Goal: Transaction & Acquisition: Purchase product/service

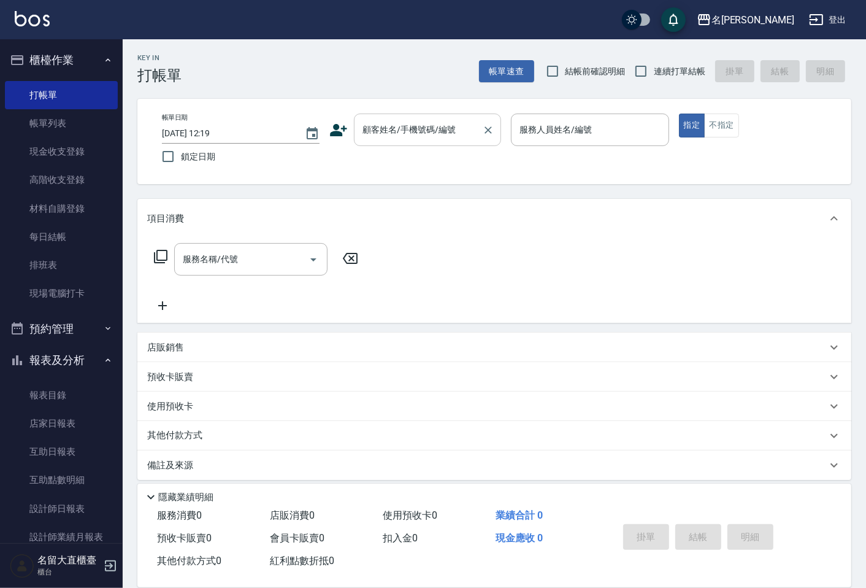
click at [413, 117] on div "顧客姓名/手機號碼/編號" at bounding box center [427, 129] width 147 height 33
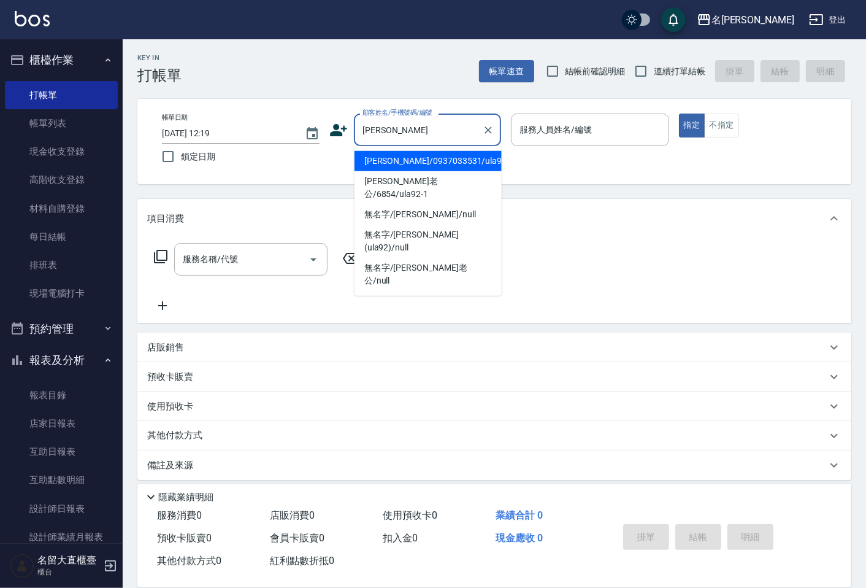
click at [457, 179] on li "[PERSON_NAME]老公/6854/ula92-1" at bounding box center [428, 187] width 147 height 33
type input "[PERSON_NAME]老公/6854/ula92-1"
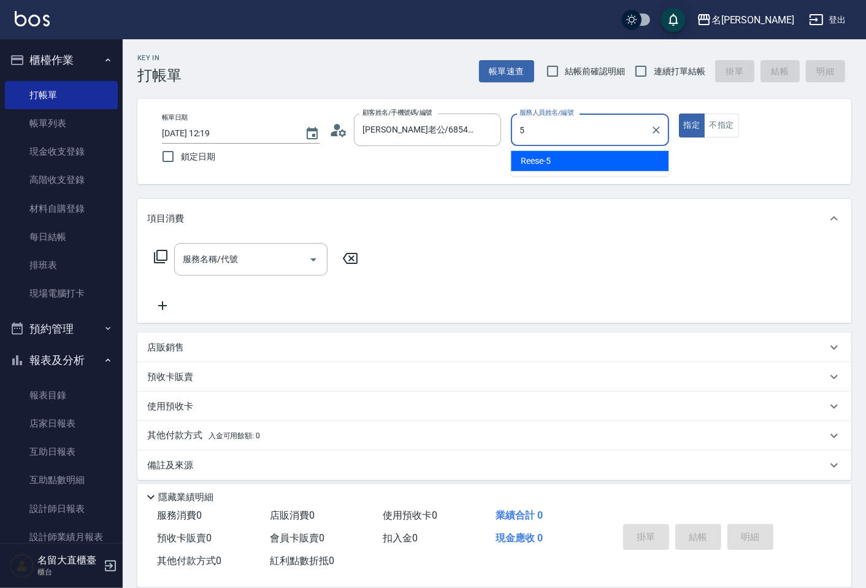
type input "Reese-5"
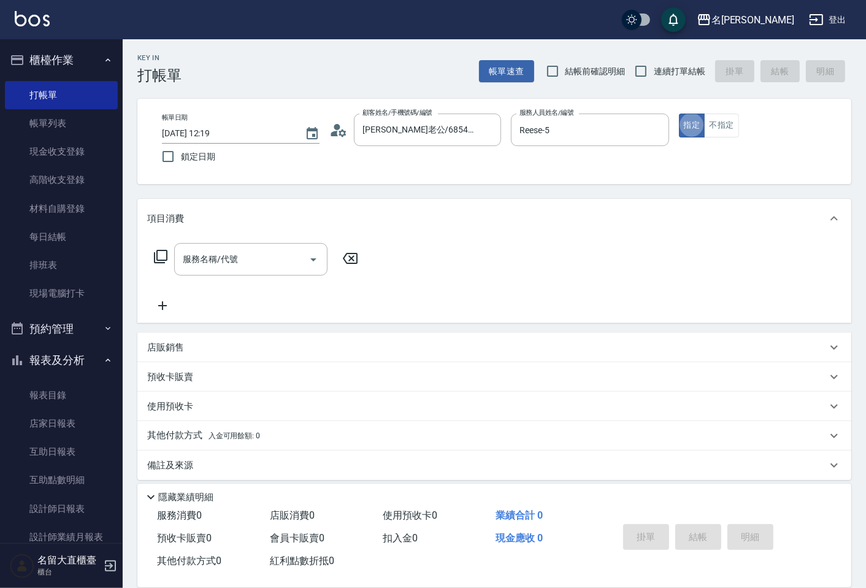
type button "true"
click at [210, 264] on input "服務名稱/代號" at bounding box center [242, 258] width 124 height 21
click at [158, 255] on icon at bounding box center [160, 256] width 15 height 15
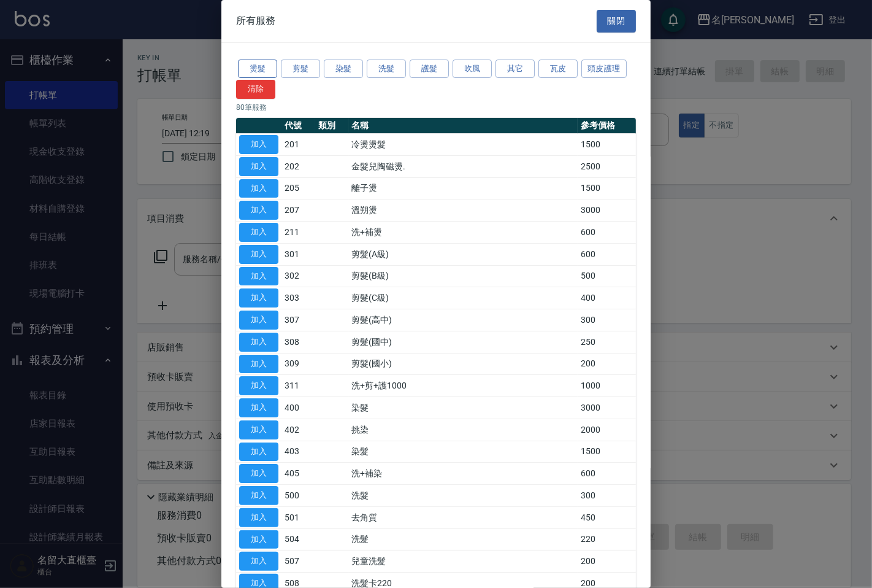
click at [261, 70] on button "燙髮" at bounding box center [257, 69] width 39 height 19
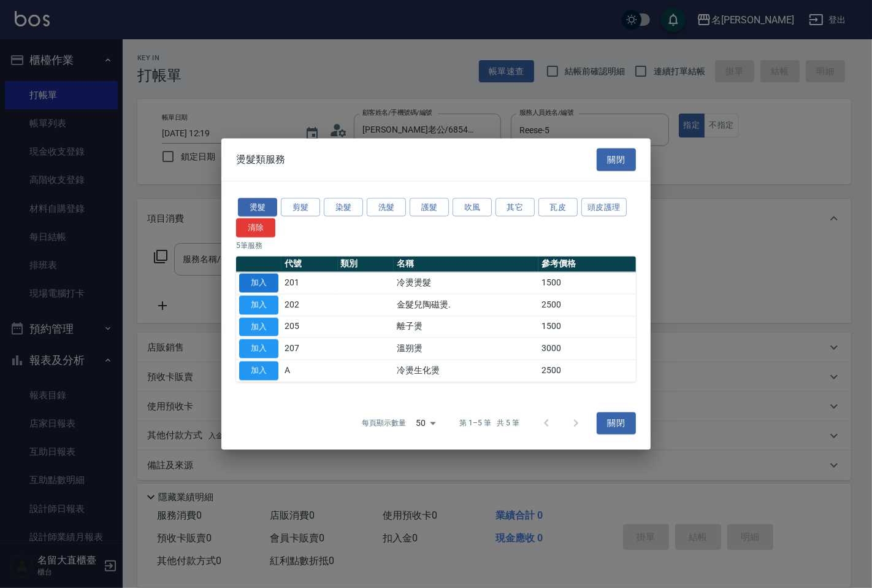
click at [272, 288] on button "加入" at bounding box center [258, 283] width 39 height 19
type input "冷燙燙髮(201)"
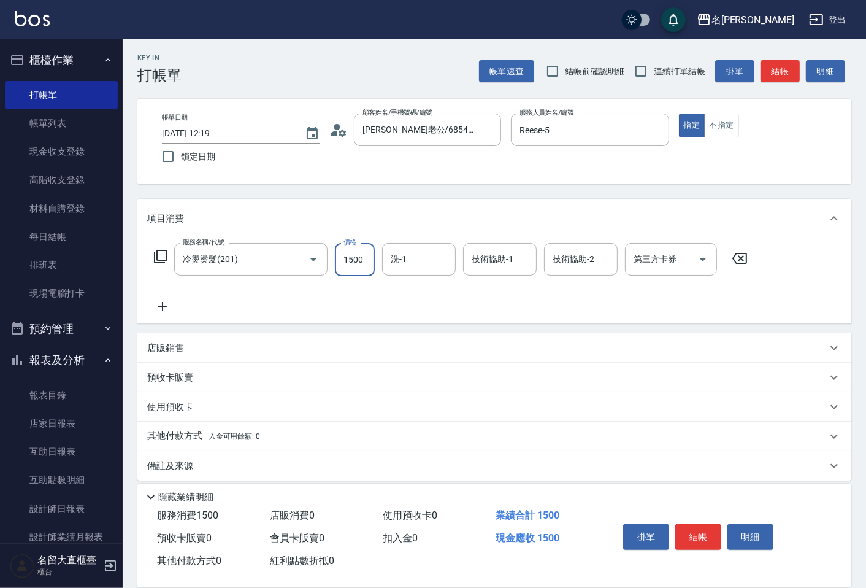
click at [352, 272] on input "1500" at bounding box center [355, 259] width 40 height 33
type input "2000"
click at [775, 74] on button "結帳" at bounding box center [780, 71] width 39 height 23
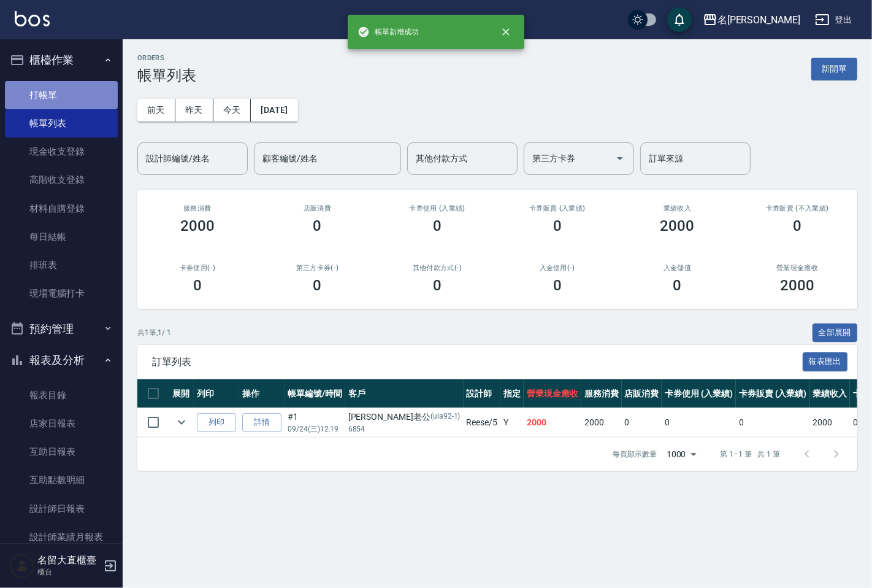
click at [81, 102] on link "打帳單" at bounding box center [61, 95] width 113 height 28
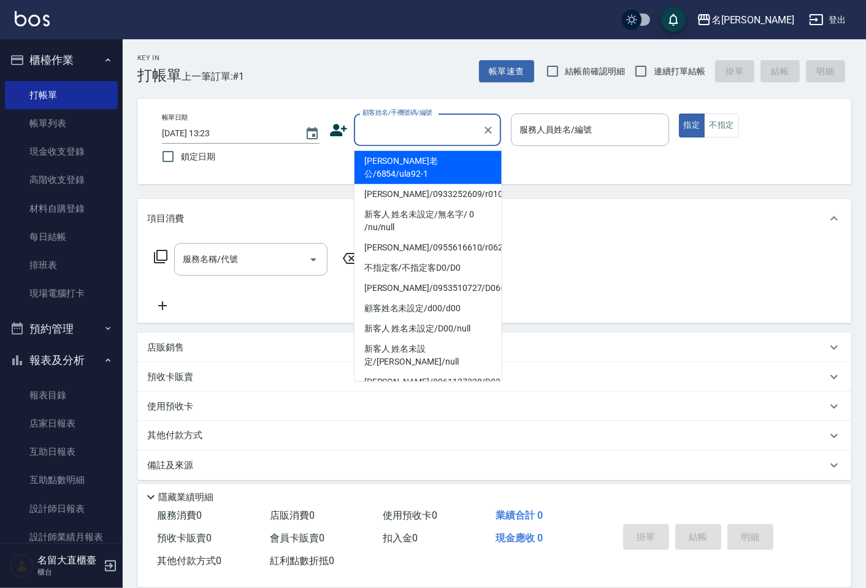
click at [377, 126] on input "顧客姓名/手機號碼/編號" at bounding box center [419, 129] width 118 height 21
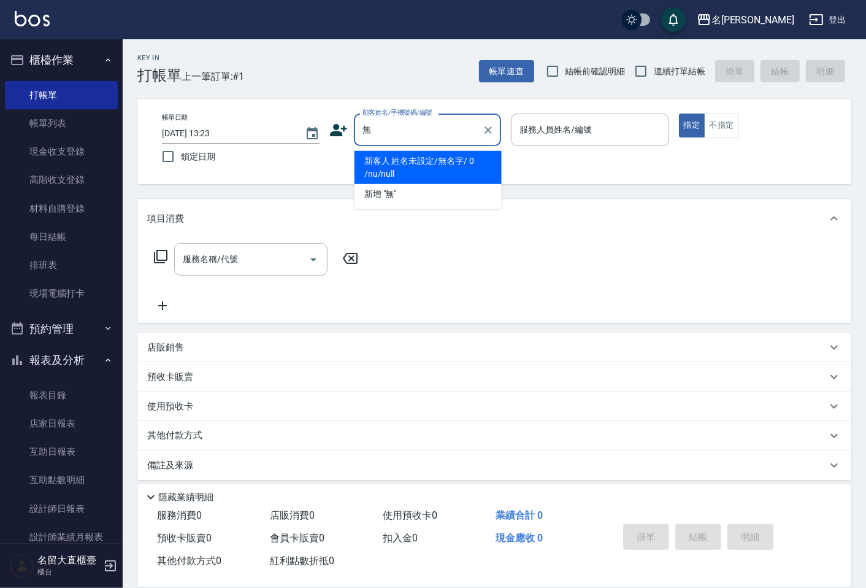
click at [411, 167] on li "新客人 姓名未設定/無名字/ 0 /nu/null" at bounding box center [428, 167] width 147 height 33
type input "新客人 姓名未設定/無名字/ 0 /nu/null"
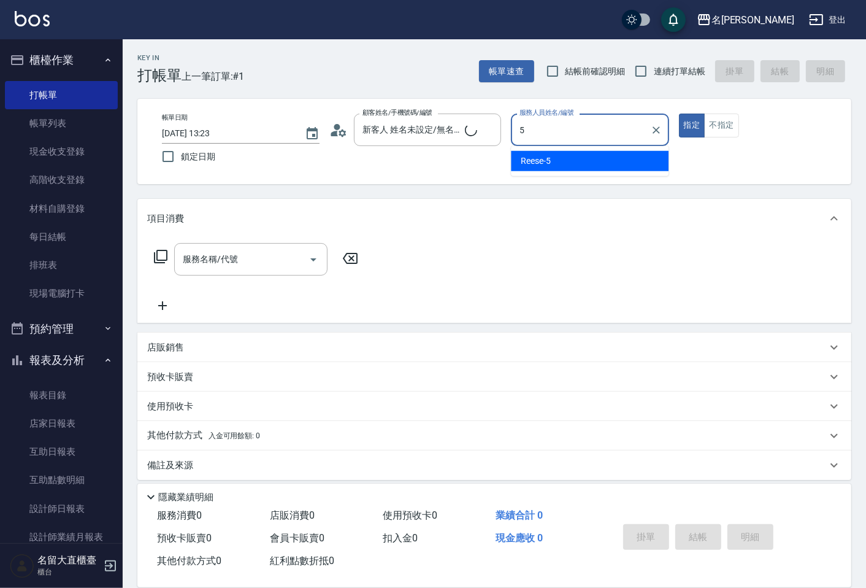
type input "Reese-5"
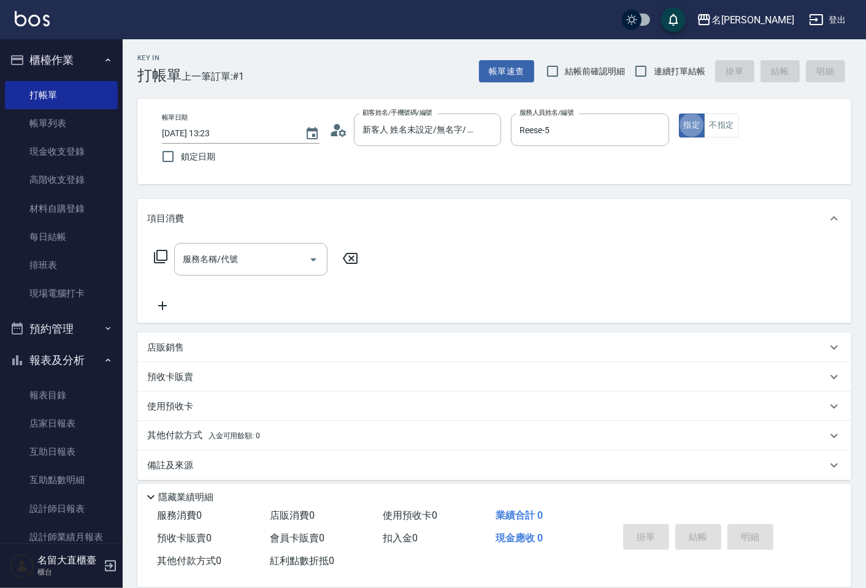
type button "true"
click at [713, 123] on button "不指定" at bounding box center [721, 125] width 34 height 24
click at [640, 69] on input "連續打單結帳" at bounding box center [641, 71] width 26 height 26
checkbox input "true"
click at [284, 250] on input "服務名稱/代號" at bounding box center [242, 258] width 124 height 21
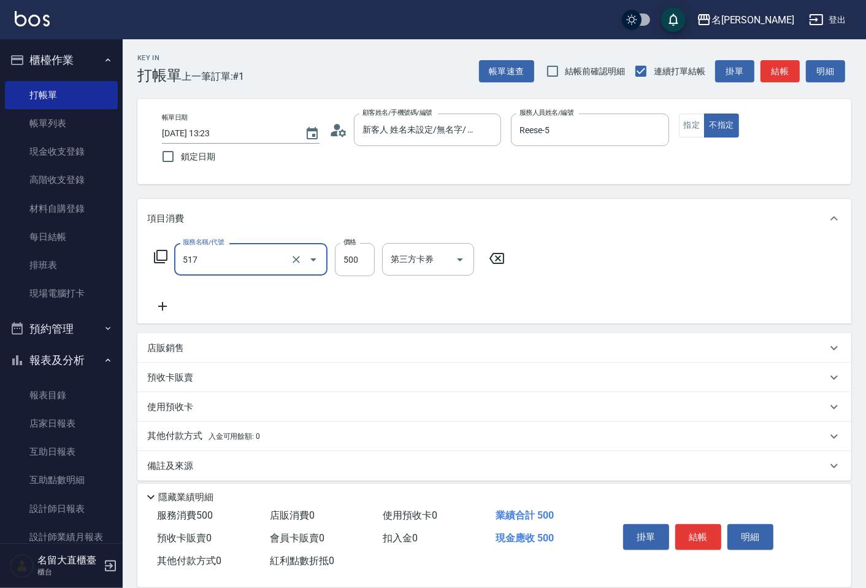
type input "舒醒頭皮(517)"
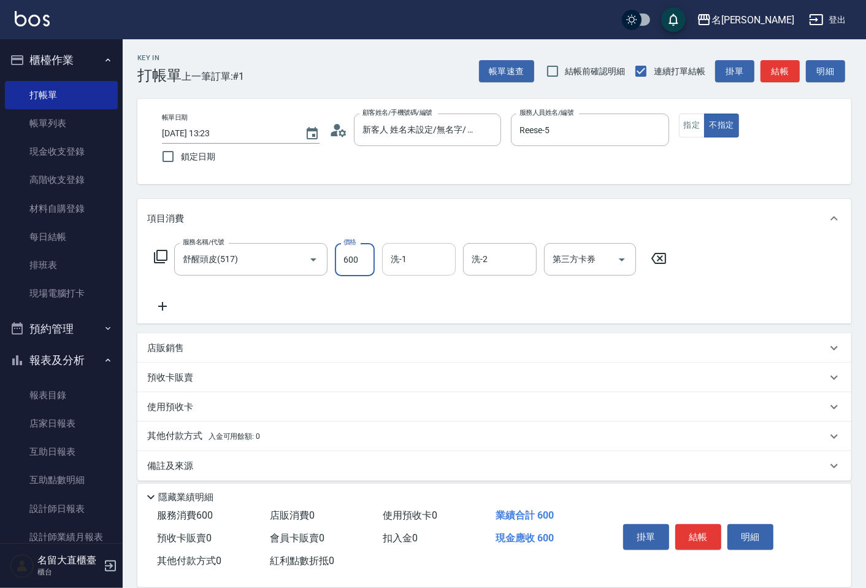
type input "600"
type input "詩雅-20"
click at [796, 76] on button "結帳" at bounding box center [780, 71] width 39 height 23
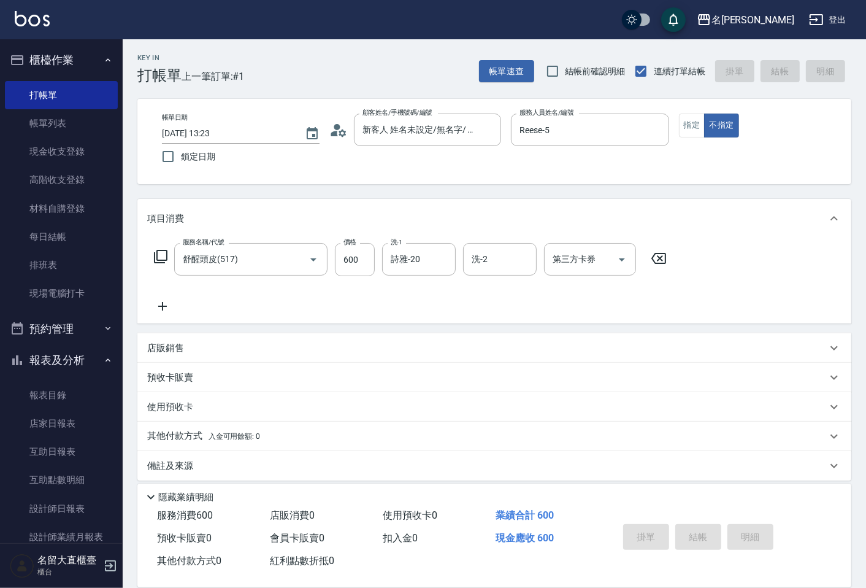
type input "[DATE] 13:24"
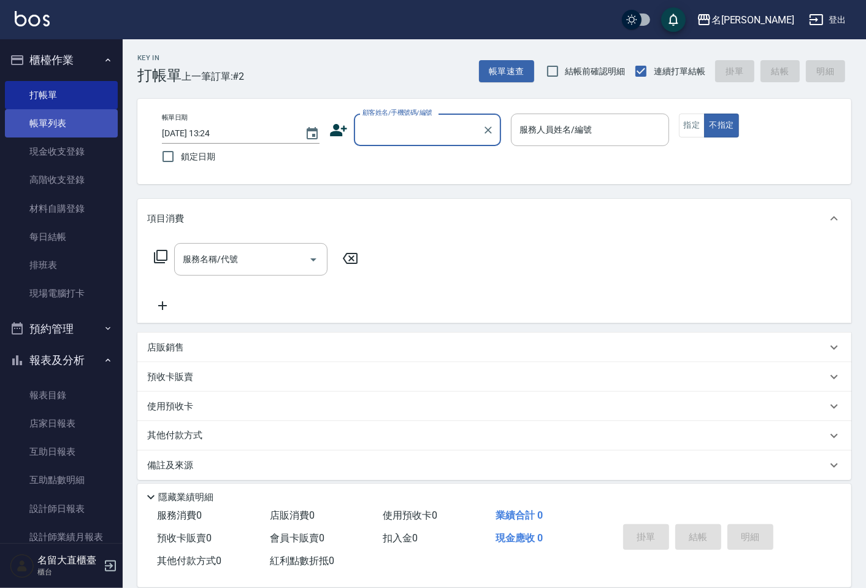
click at [83, 136] on link "帳單列表" at bounding box center [61, 123] width 113 height 28
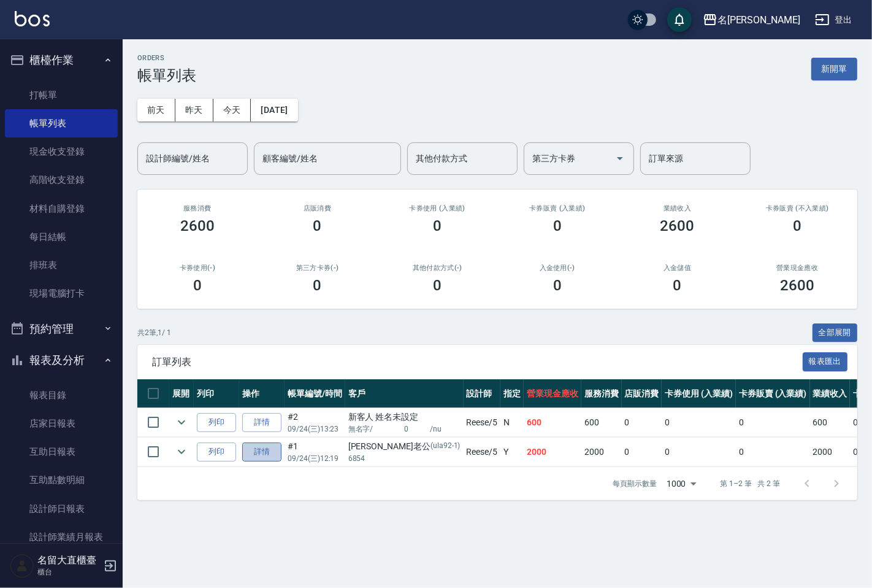
click at [273, 453] on link "詳情" at bounding box center [261, 451] width 39 height 19
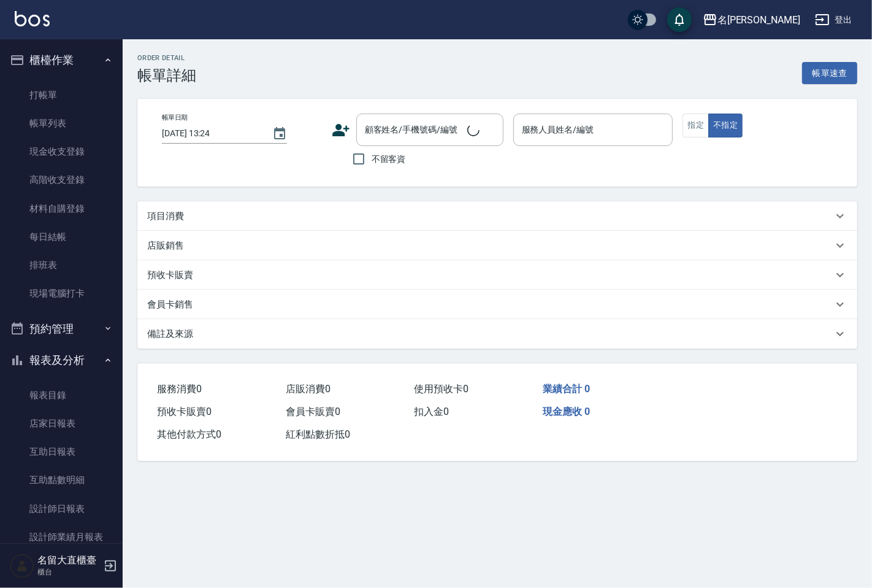
type input "[DATE] 12:19"
type input "Reese-5"
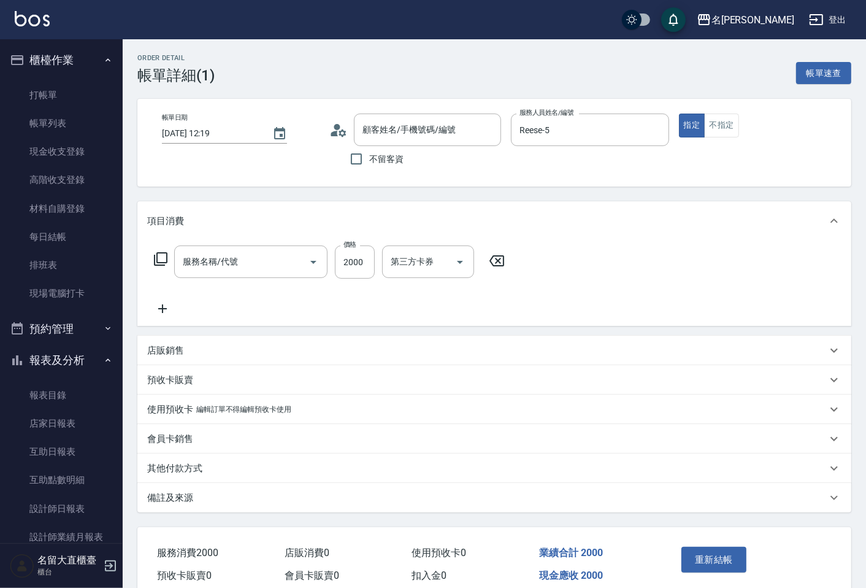
type input "[PERSON_NAME]老公/6854/ula92-1"
type input "冷燙燙髮(201)"
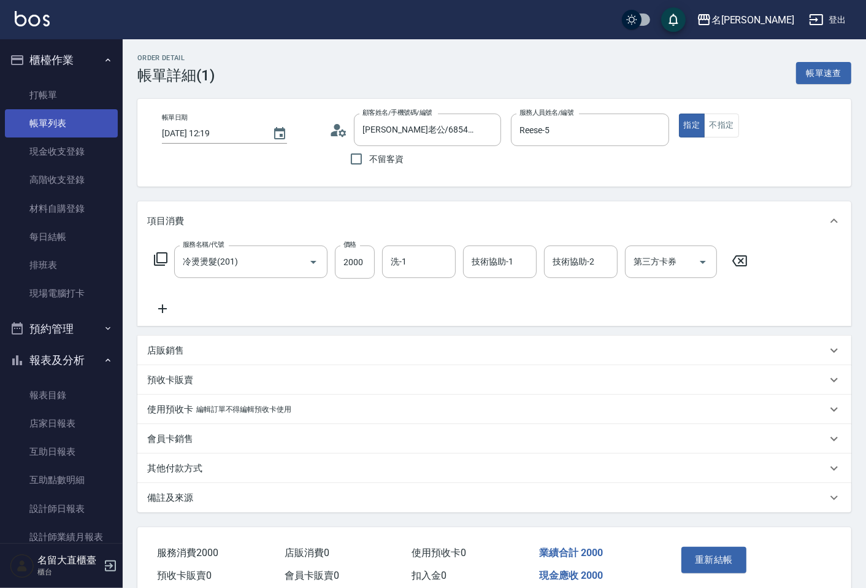
click at [86, 124] on link "帳單列表" at bounding box center [61, 123] width 113 height 28
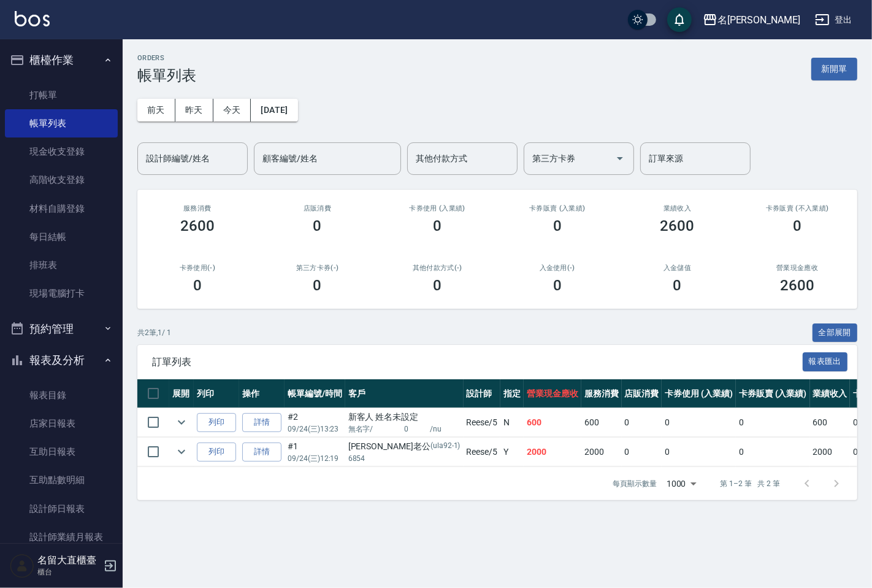
click at [371, 440] on div "[PERSON_NAME]老公 (ula92-1)" at bounding box center [404, 446] width 112 height 13
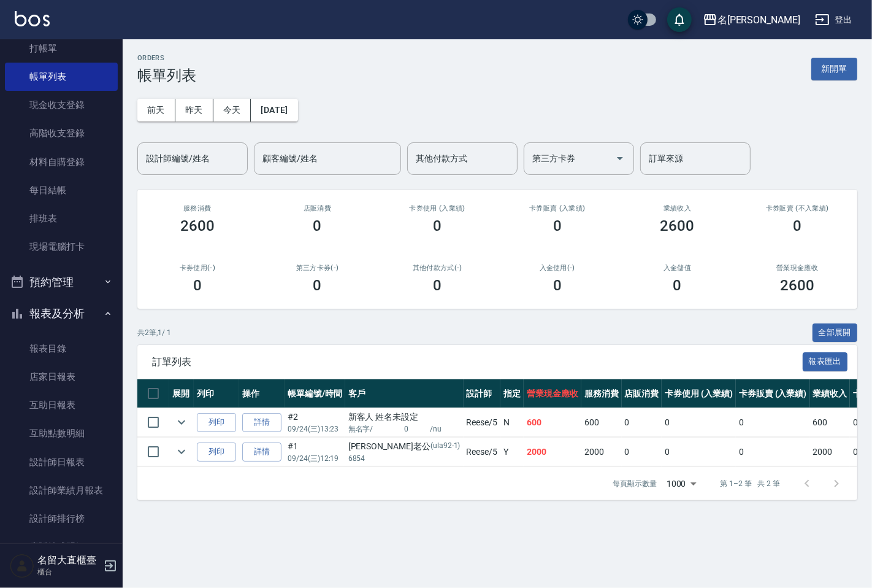
scroll to position [136, 0]
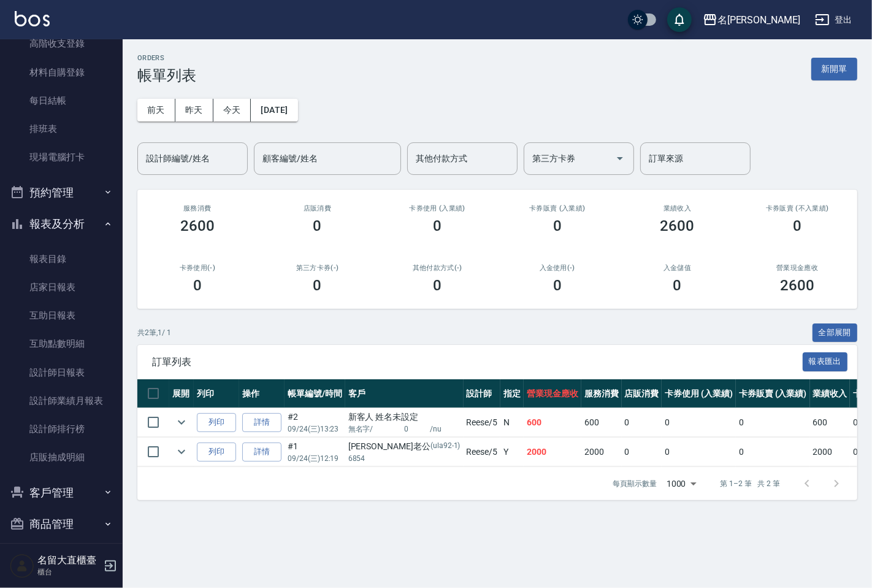
click at [83, 483] on button "客戶管理" at bounding box center [61, 493] width 113 height 32
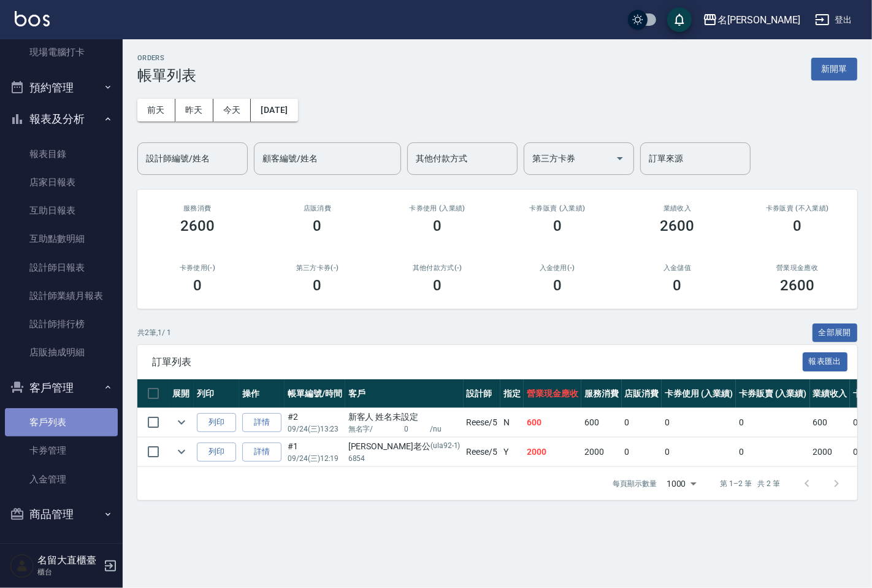
click at [75, 418] on link "客戶列表" at bounding box center [61, 422] width 113 height 28
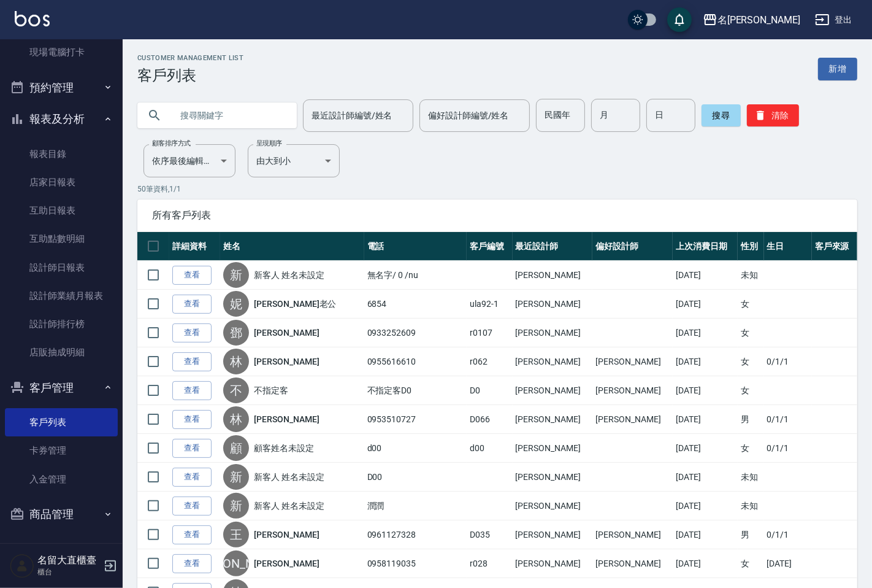
drag, startPoint x: 210, startPoint y: 102, endPoint x: 202, endPoint y: 106, distance: 9.1
click at [205, 101] on input "text" at bounding box center [229, 115] width 115 height 33
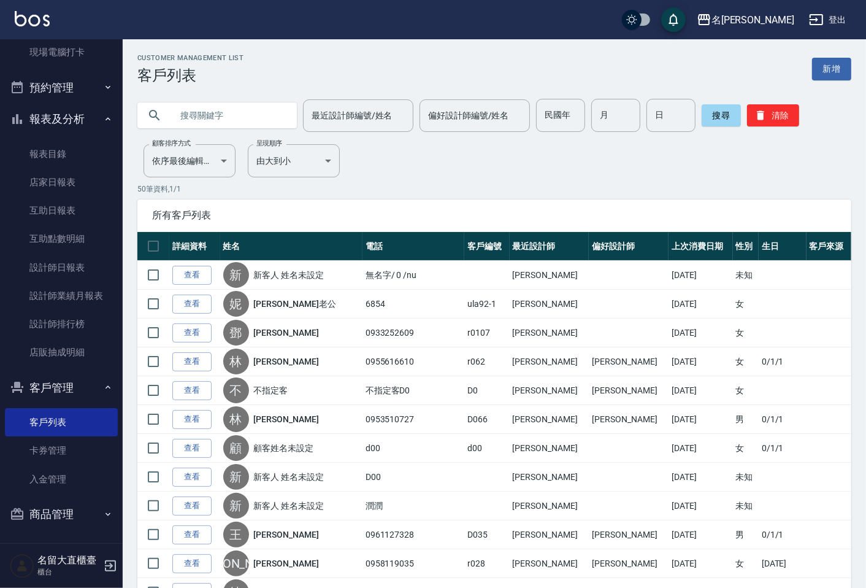
click at [205, 299] on link "查看" at bounding box center [191, 303] width 39 height 19
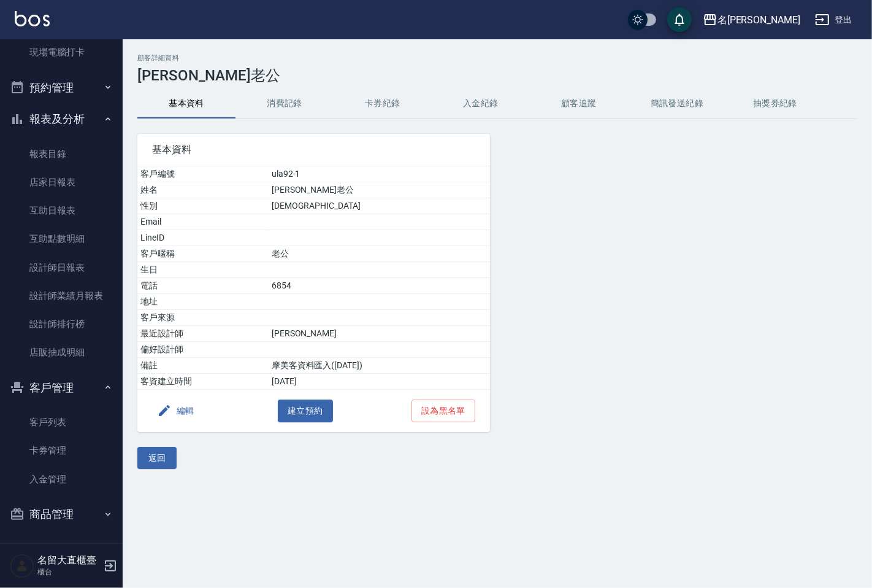
click at [283, 115] on button "消費記錄" at bounding box center [285, 103] width 98 height 29
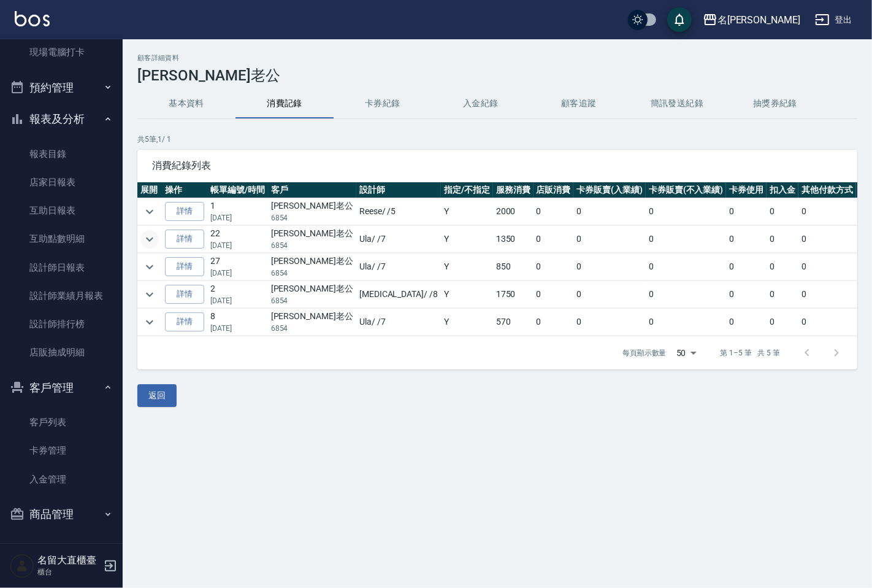
click at [154, 237] on icon "expand row" at bounding box center [149, 239] width 15 height 15
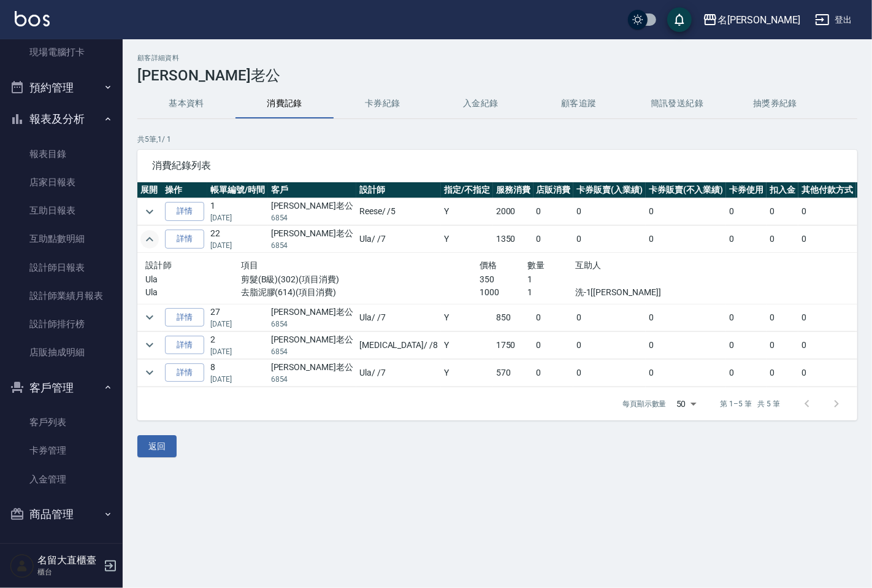
click at [154, 237] on icon "expand row" at bounding box center [149, 239] width 15 height 15
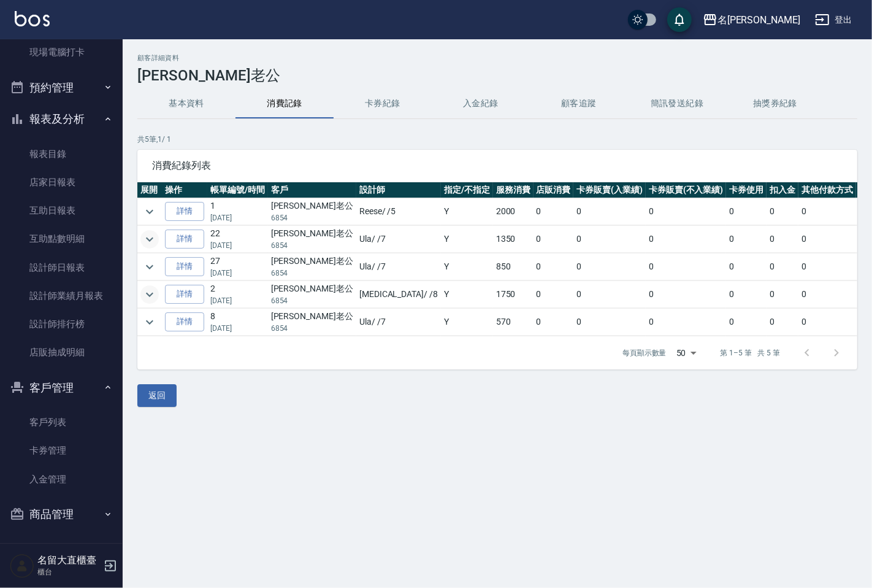
click at [152, 297] on icon "expand row" at bounding box center [149, 294] width 15 height 15
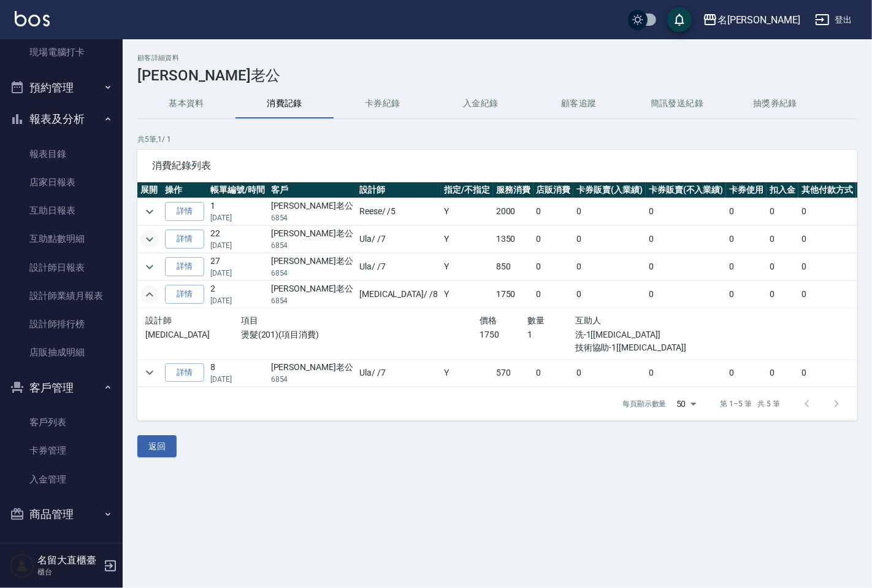
click at [152, 297] on icon "expand row" at bounding box center [149, 294] width 15 height 15
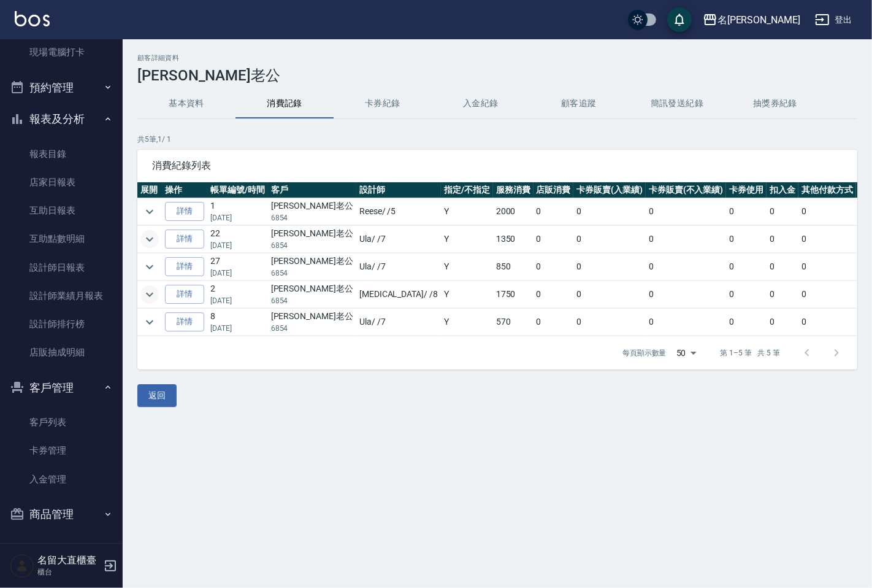
click at [152, 297] on icon "expand row" at bounding box center [149, 294] width 15 height 15
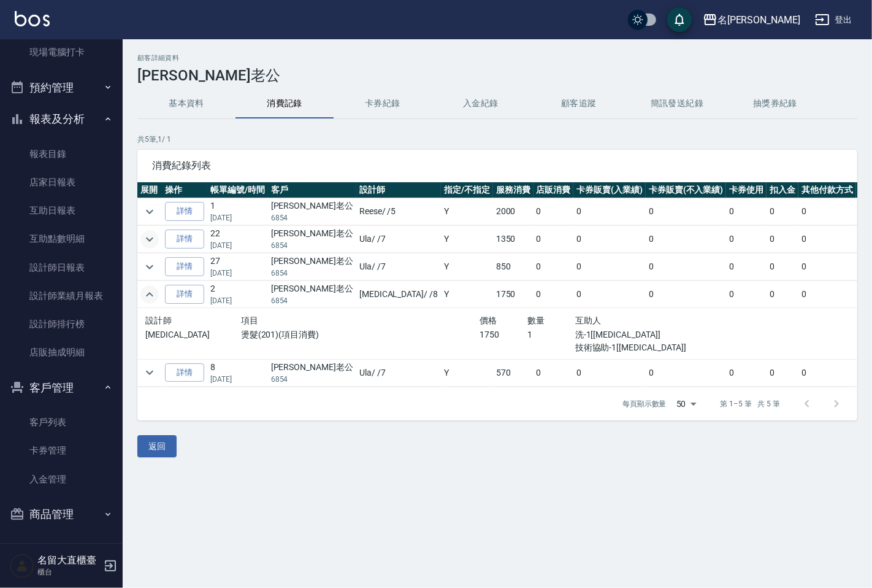
click at [152, 297] on icon "expand row" at bounding box center [149, 294] width 15 height 15
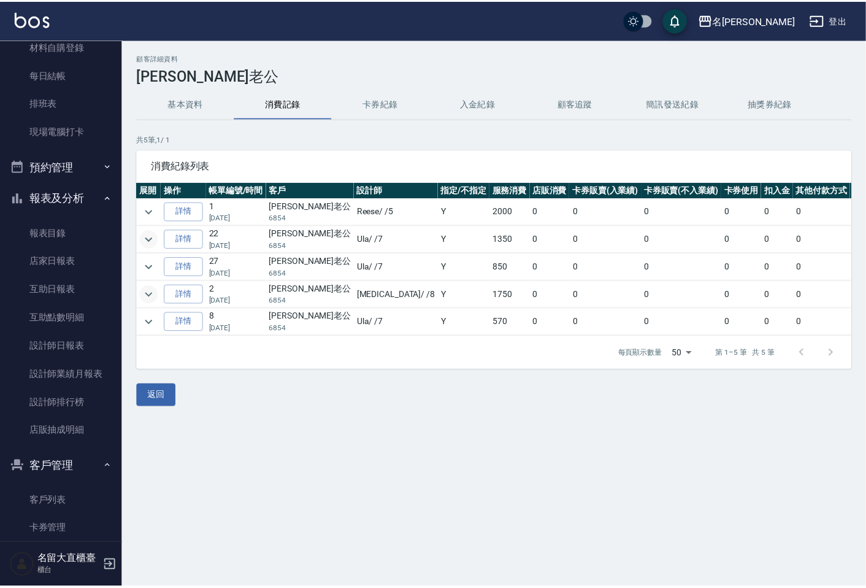
scroll to position [37, 0]
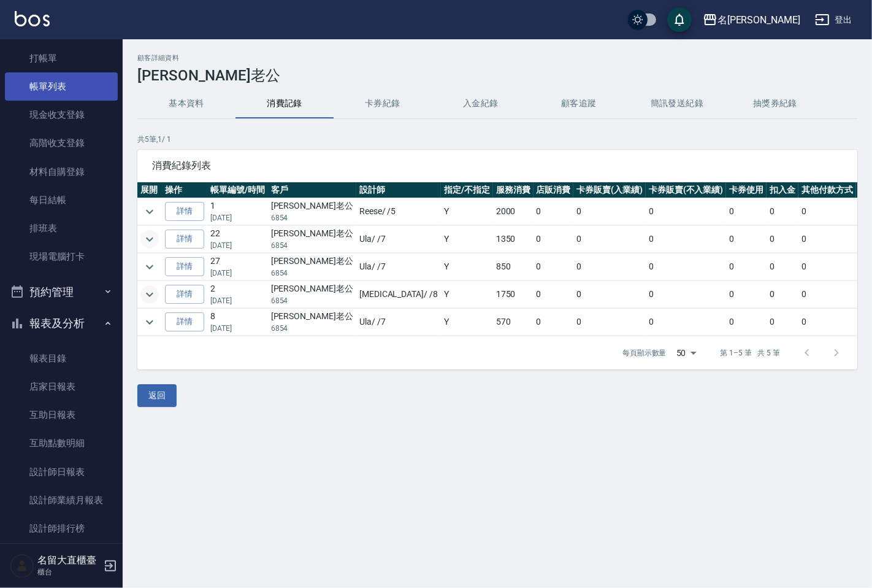
click at [47, 83] on link "帳單列表" at bounding box center [61, 86] width 113 height 28
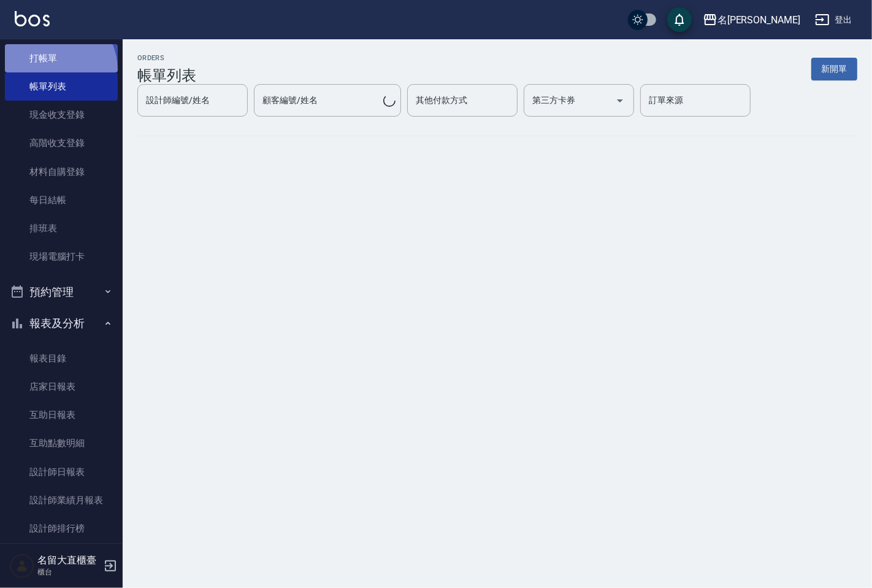
click at [50, 70] on link "打帳單" at bounding box center [61, 58] width 113 height 28
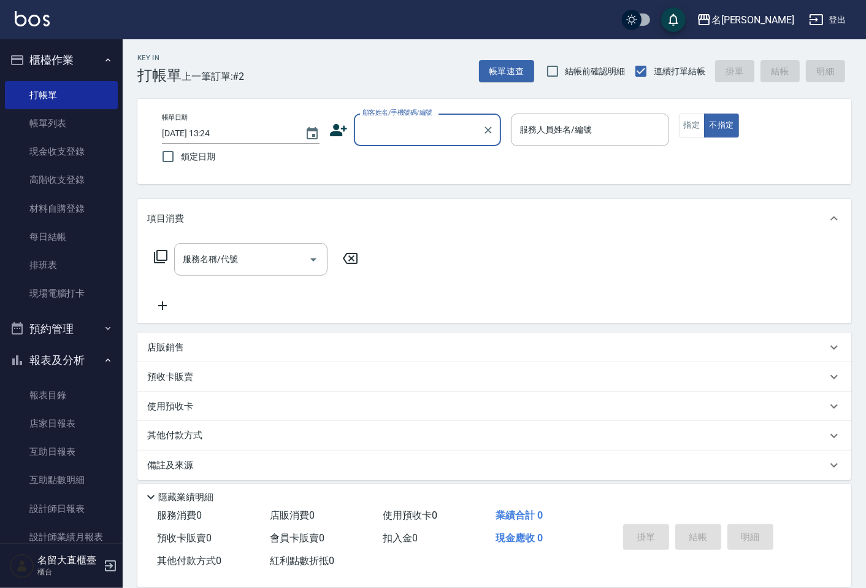
click at [395, 142] on div "顧客姓名/手機號碼/編號" at bounding box center [427, 129] width 147 height 33
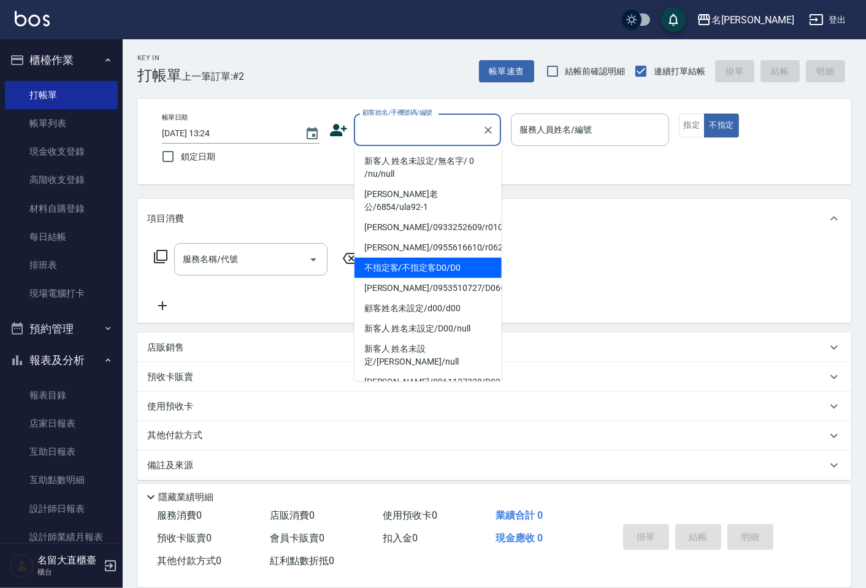
click at [394, 258] on li "不指定客/不指定客D0/D0" at bounding box center [428, 268] width 147 height 20
type input "不指定客/不指定客D0/D0"
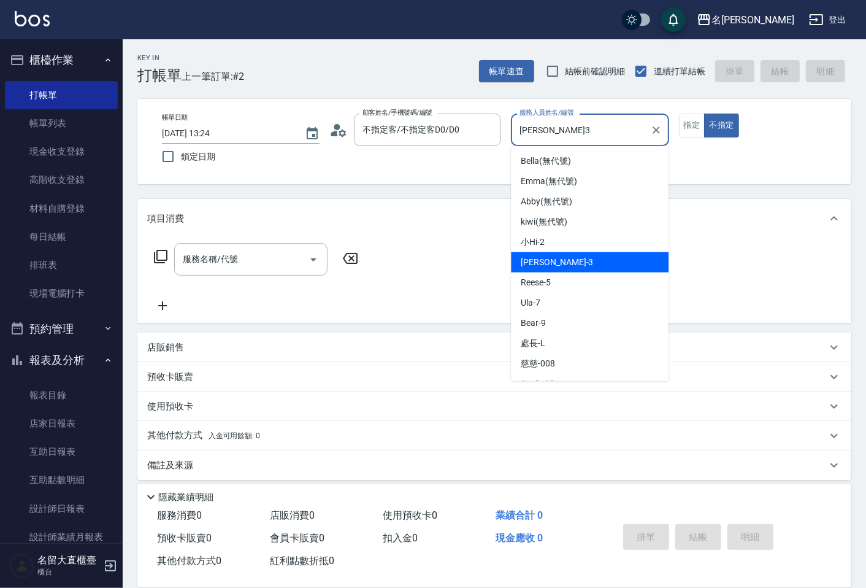
click at [561, 125] on input "[PERSON_NAME]3" at bounding box center [581, 129] width 128 height 21
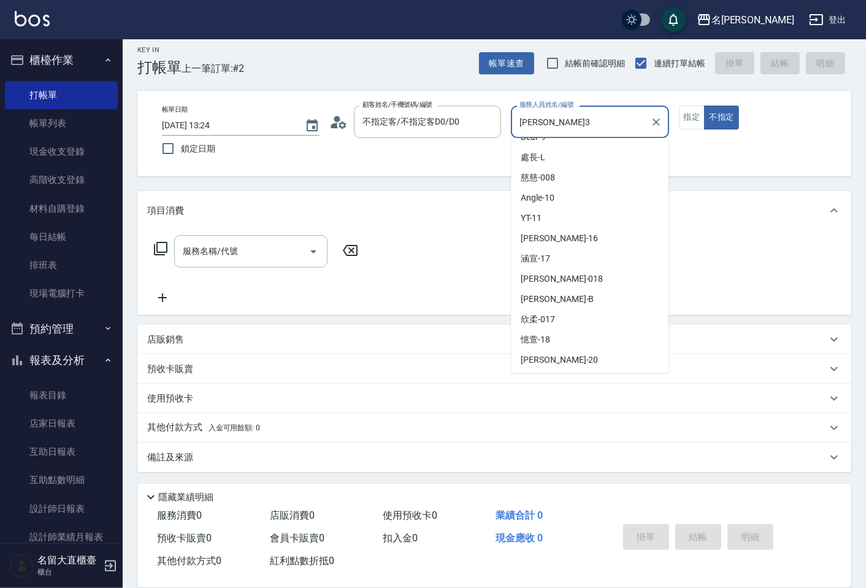
scroll to position [179, 0]
click at [565, 310] on div "欣柔 -017" at bounding box center [590, 318] width 158 height 20
type input "欣柔-017"
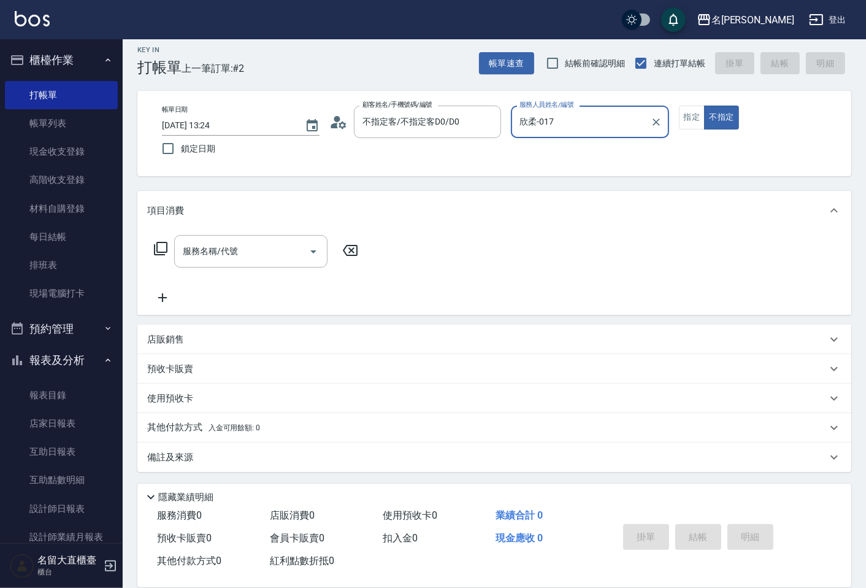
click at [196, 233] on div "服務名稱/代號 服務名稱/代號" at bounding box center [494, 272] width 714 height 85
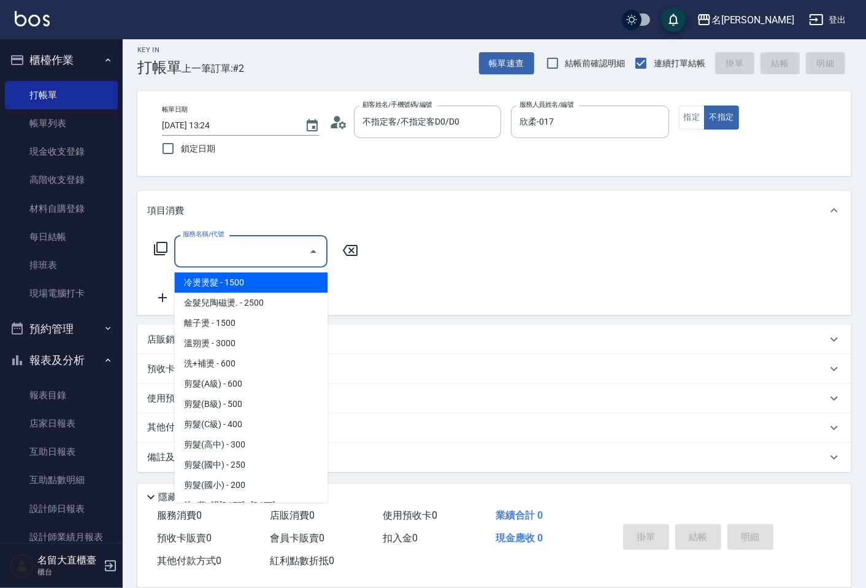
click at [202, 240] on div "服務名稱/代號 服務名稱/代號" at bounding box center [250, 251] width 153 height 33
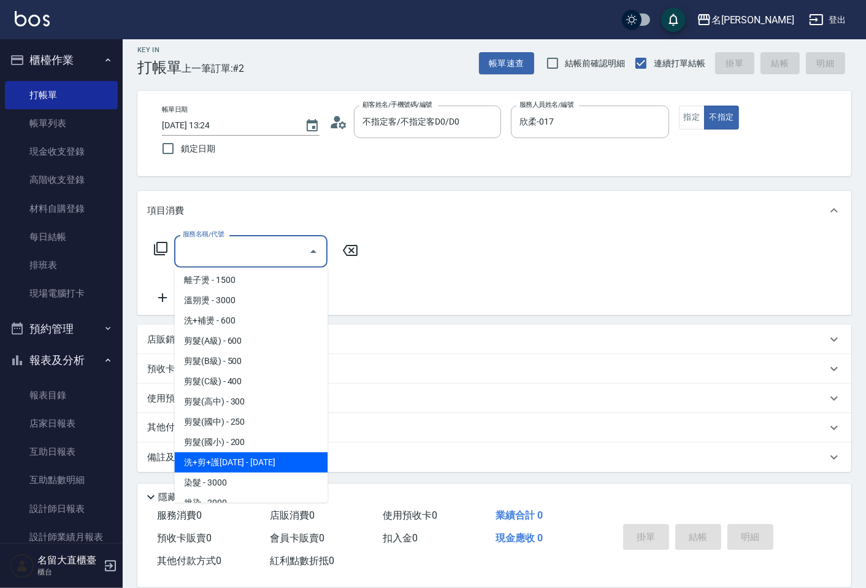
scroll to position [204, 0]
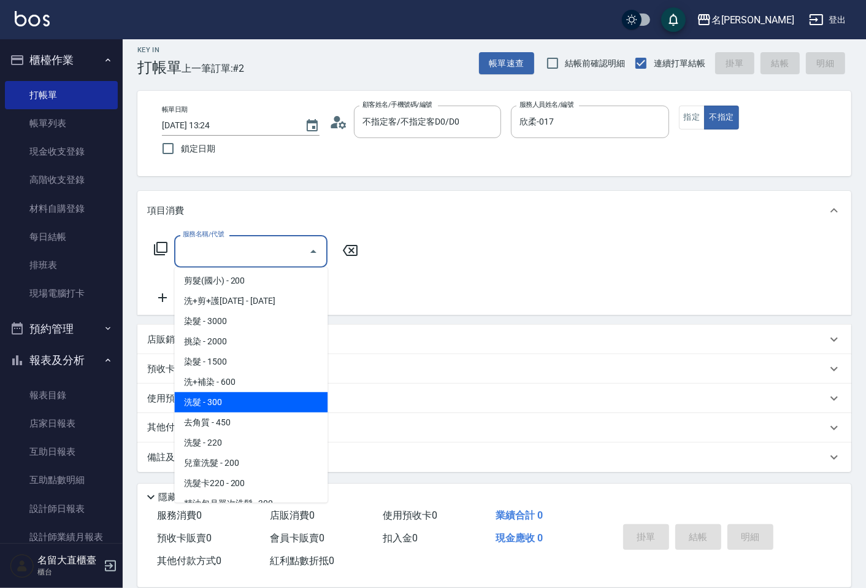
click at [242, 402] on span "洗髮 - 300" at bounding box center [250, 402] width 153 height 20
type input "洗髮(500)"
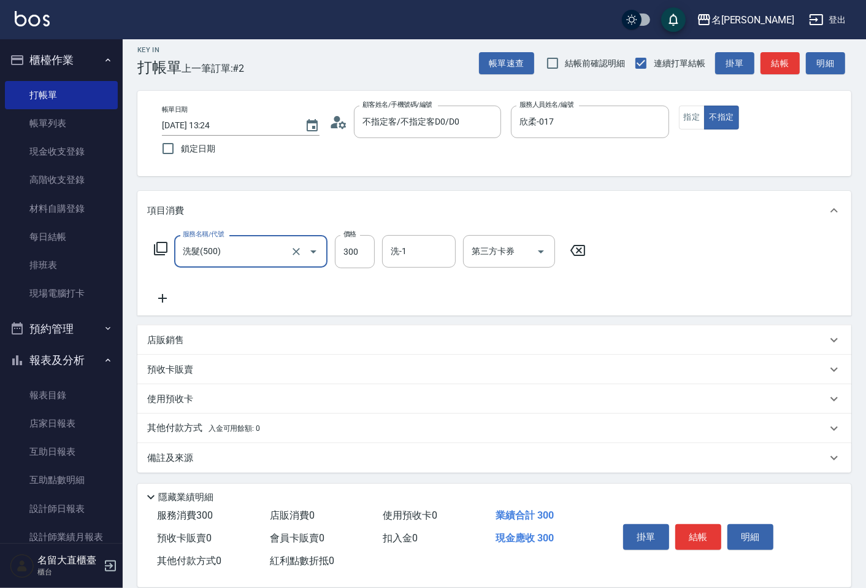
click at [164, 306] on div "服務名稱/代號 洗髮(500) 服務名稱/代號 價格 300 價格 洗-1 洗-1 第三方卡券 第三方卡券" at bounding box center [494, 272] width 714 height 85
click at [167, 298] on icon at bounding box center [162, 298] width 31 height 15
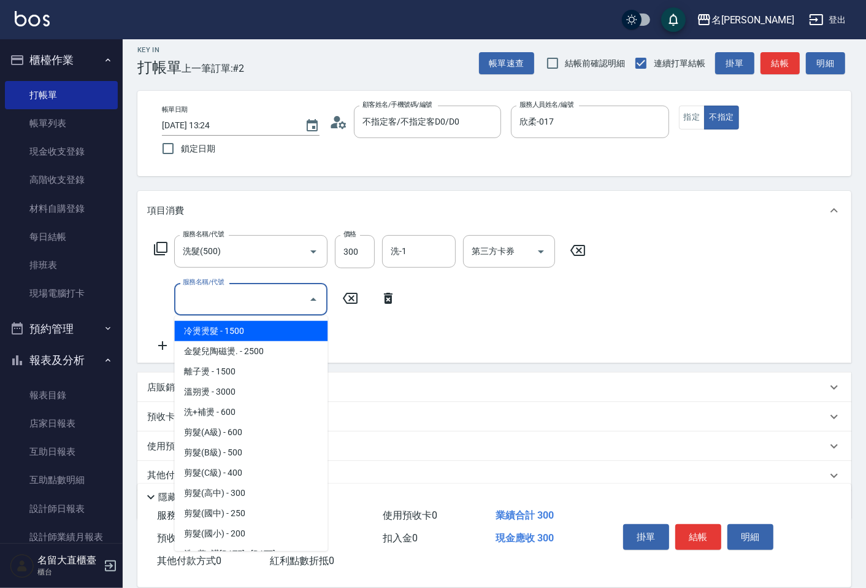
click at [220, 306] on input "服務名稱/代號" at bounding box center [242, 298] width 124 height 21
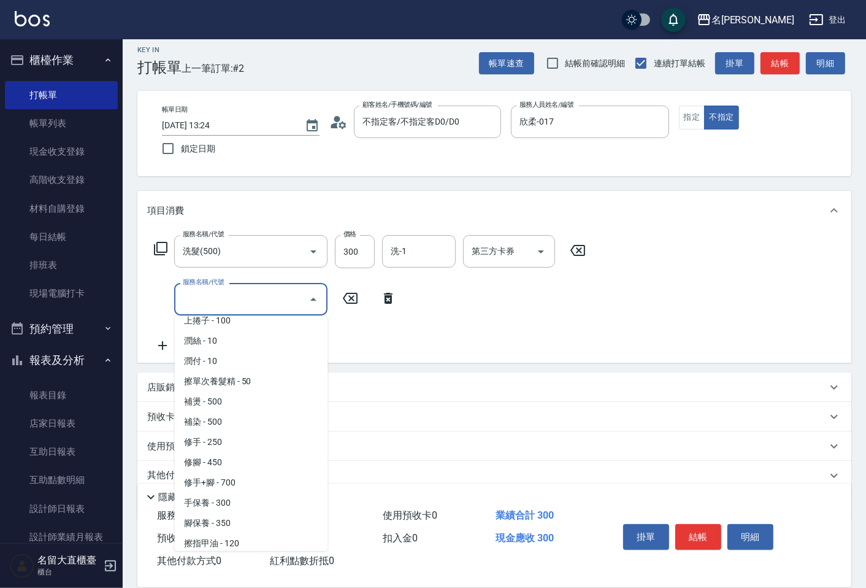
scroll to position [1158, 0]
click at [218, 331] on span "潤絲 - 10" at bounding box center [250, 339] width 153 height 20
type input "潤絲(802)"
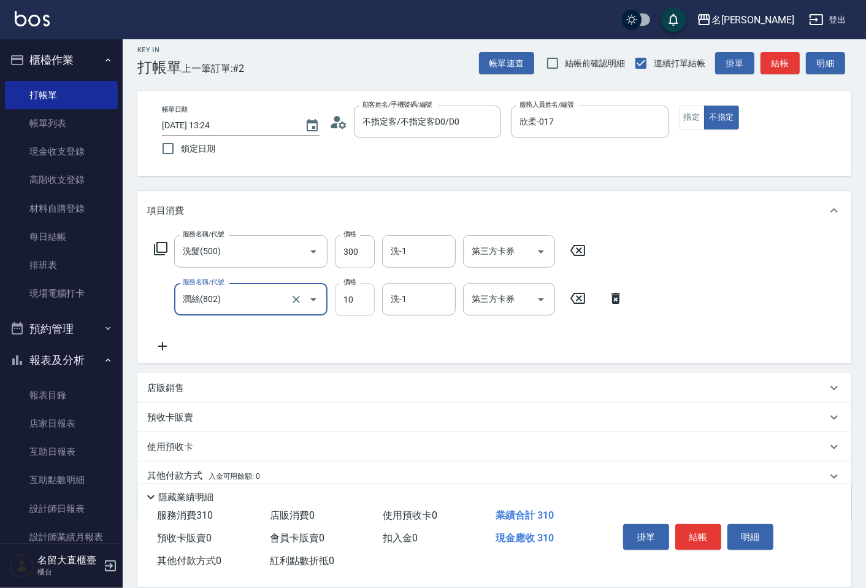
click at [357, 307] on input "10" at bounding box center [355, 299] width 40 height 33
type input "20"
click at [712, 531] on button "結帳" at bounding box center [698, 537] width 46 height 26
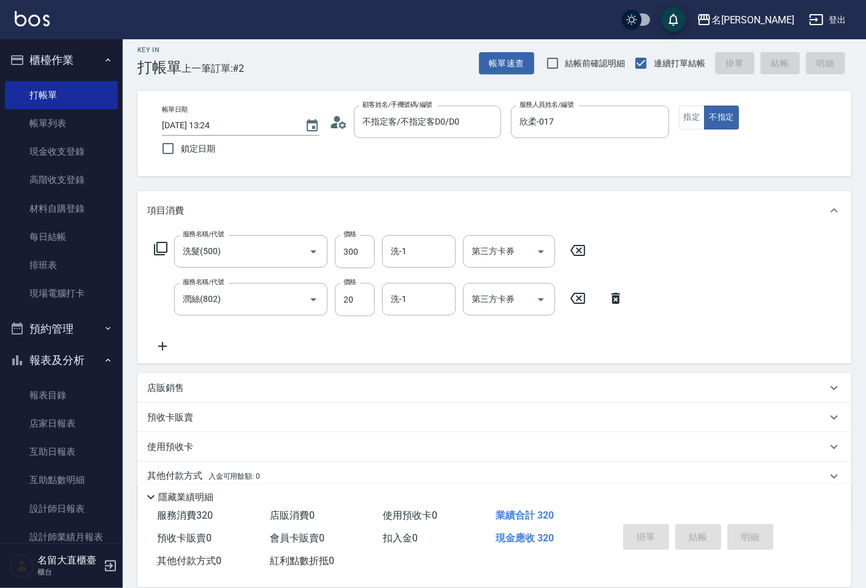
type input "[DATE] 13:40"
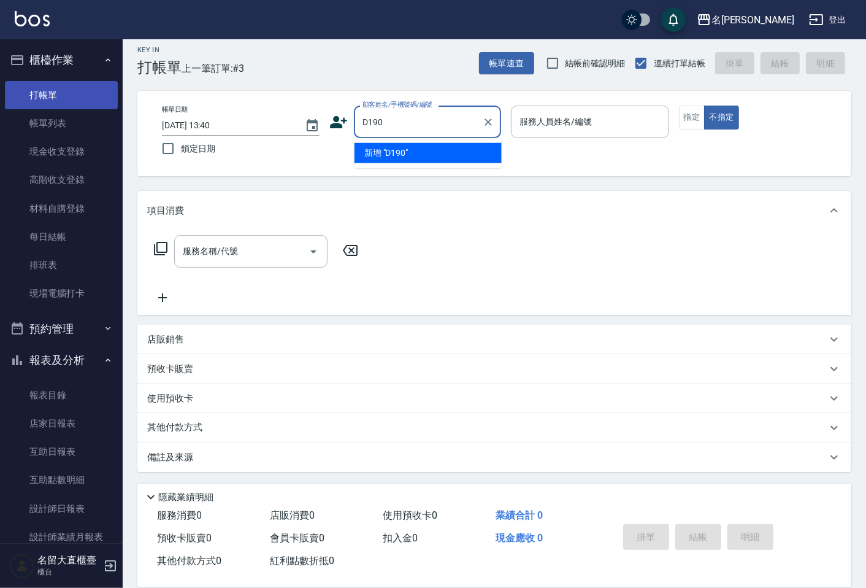
type input "D190"
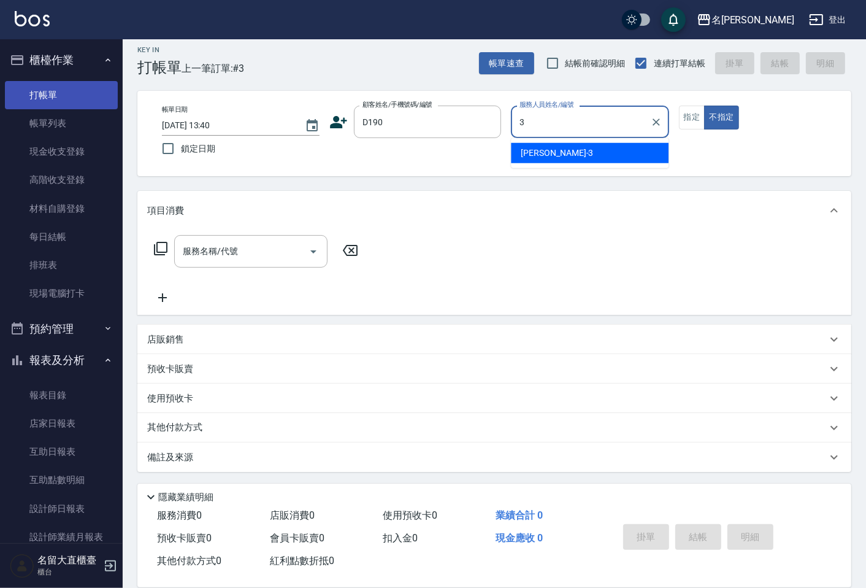
type input "[PERSON_NAME]3"
type button "false"
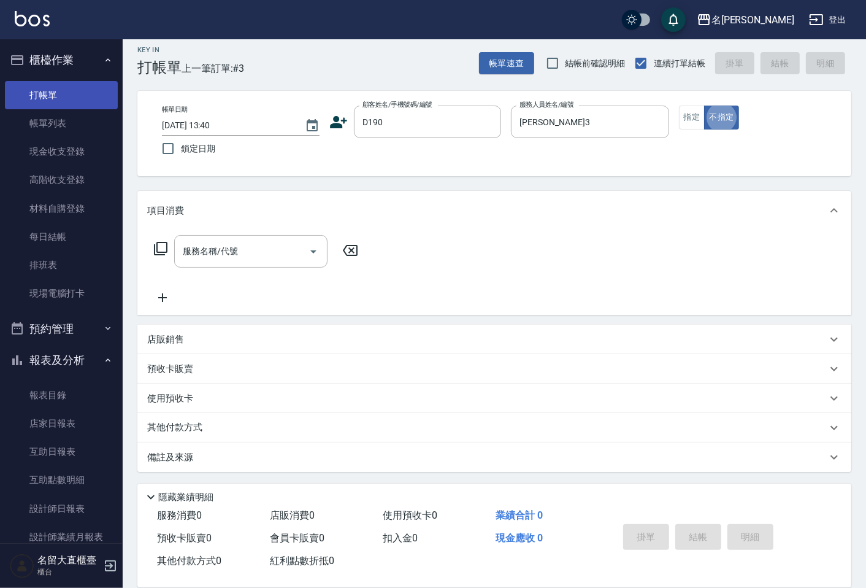
type input "小太陽/小太陽D190/D190"
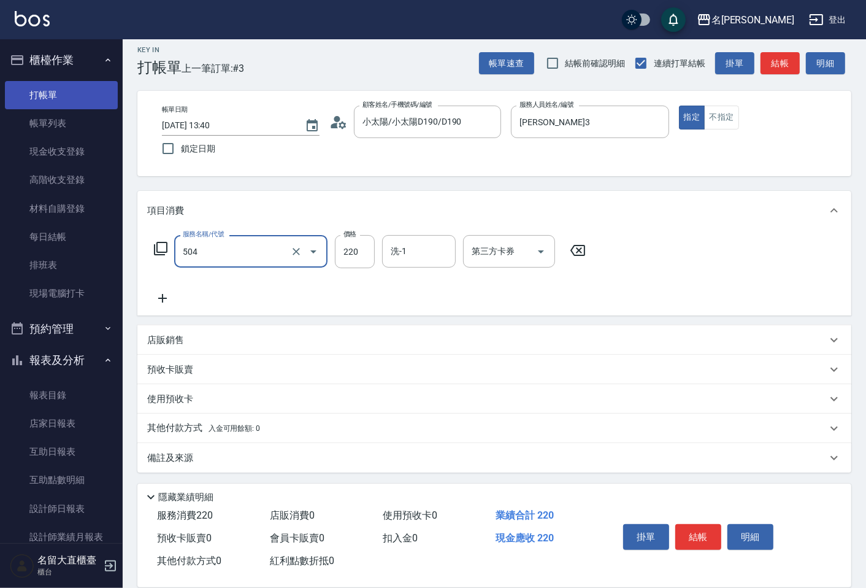
type input "洗髮(504)"
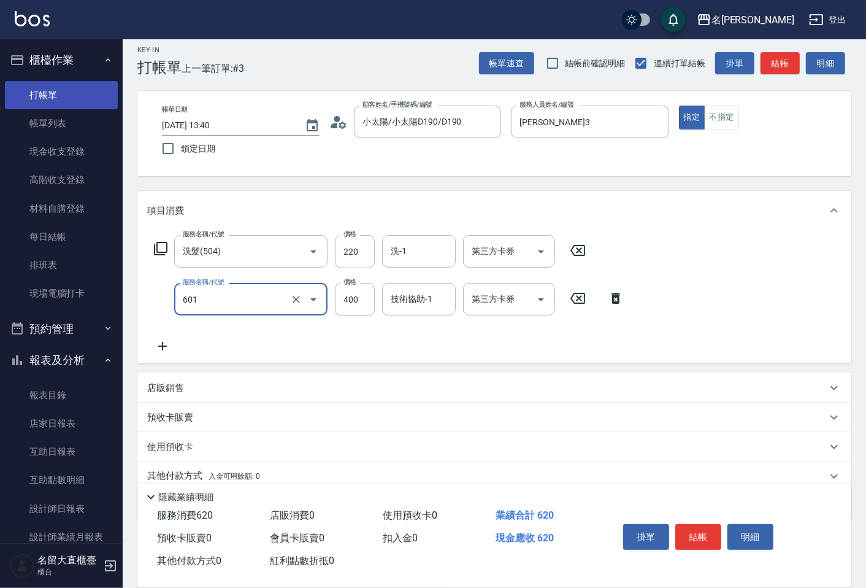
type input "自備護髮(601)"
type input "350"
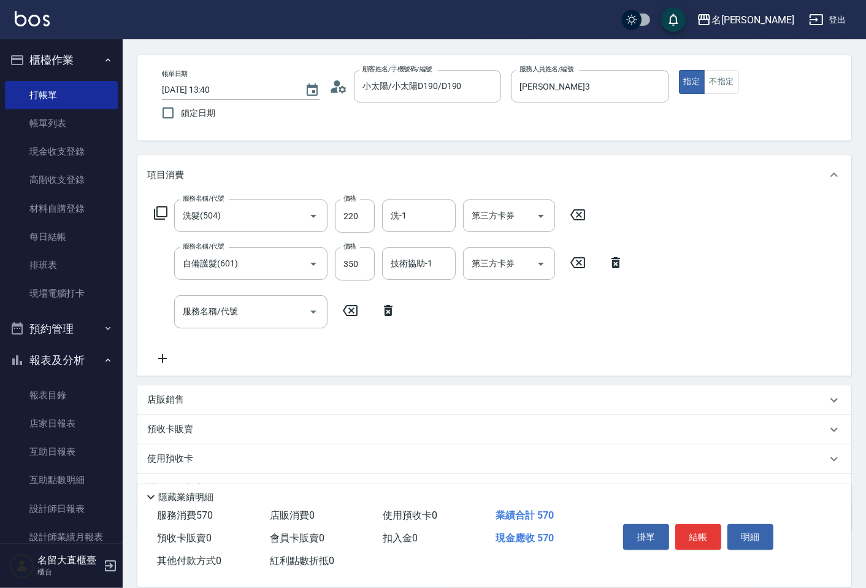
scroll to position [103, 0]
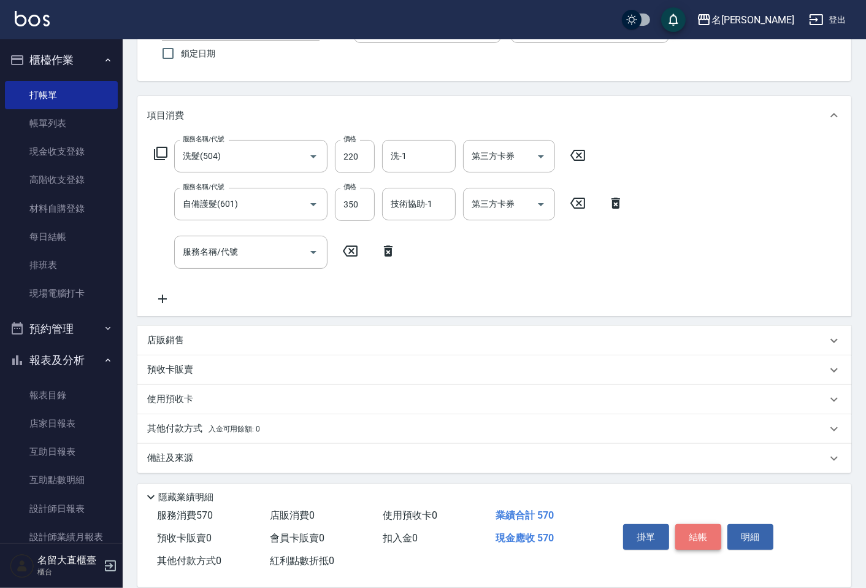
click at [713, 534] on button "結帳" at bounding box center [698, 537] width 46 height 26
type input "[DATE] 14:08"
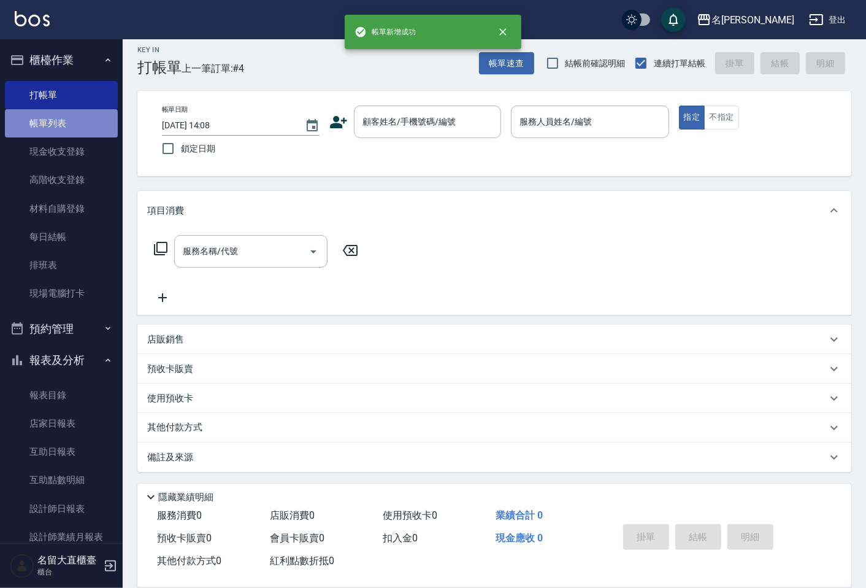
click at [66, 121] on link "帳單列表" at bounding box center [61, 123] width 113 height 28
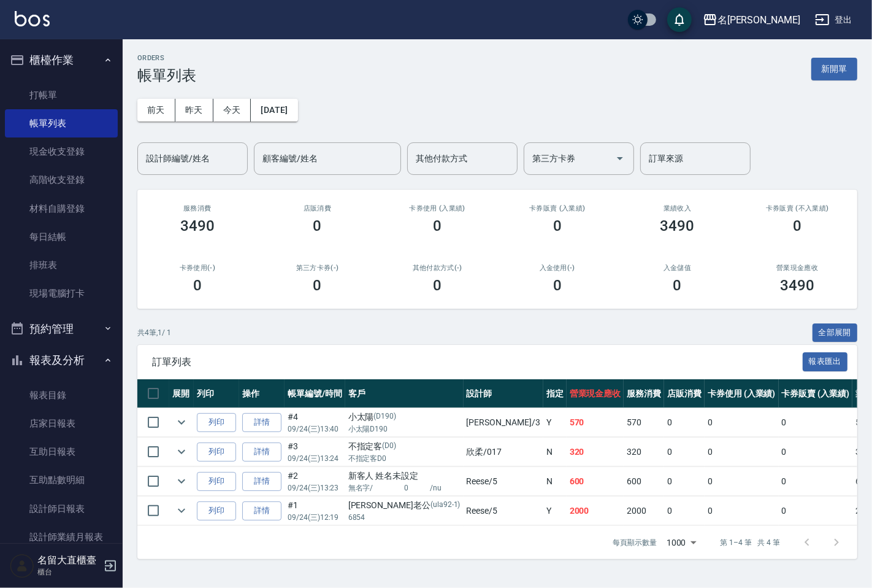
click at [187, 187] on div "ORDERS 帳單列表 新開單 [DATE] [DATE] [DATE] [DATE] 設計師編號/姓名 設計師編號/姓名 顧客編號/姓名 顧客編號/姓名 其…" at bounding box center [498, 306] width 750 height 534
click at [190, 170] on div "設計師編號/姓名" at bounding box center [192, 158] width 110 height 33
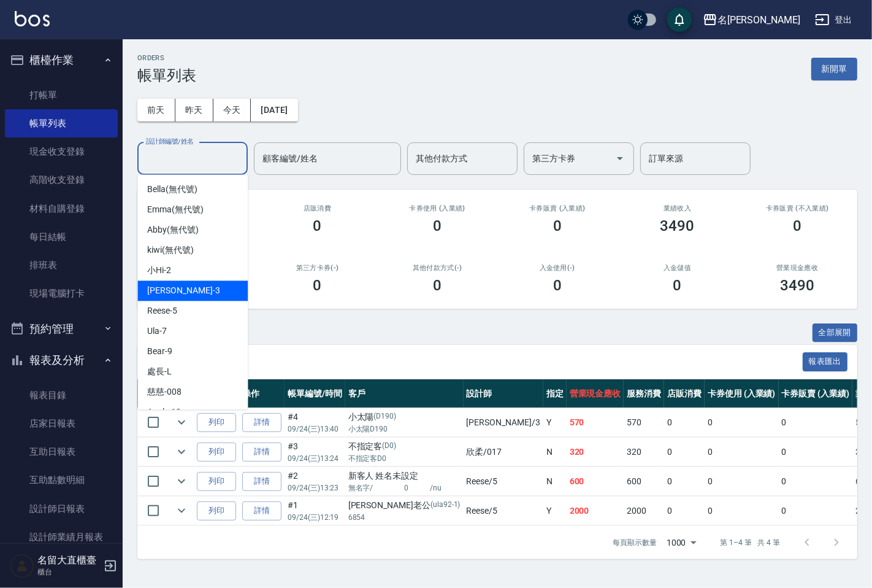
click at [173, 287] on span "[PERSON_NAME]3" at bounding box center [183, 290] width 72 height 13
type input "[PERSON_NAME]3"
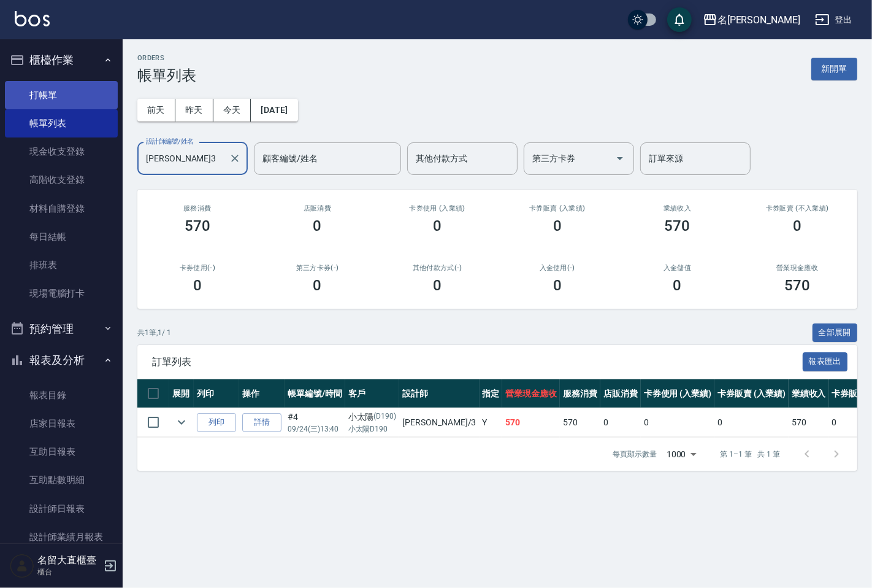
click at [75, 90] on link "打帳單" at bounding box center [61, 95] width 113 height 28
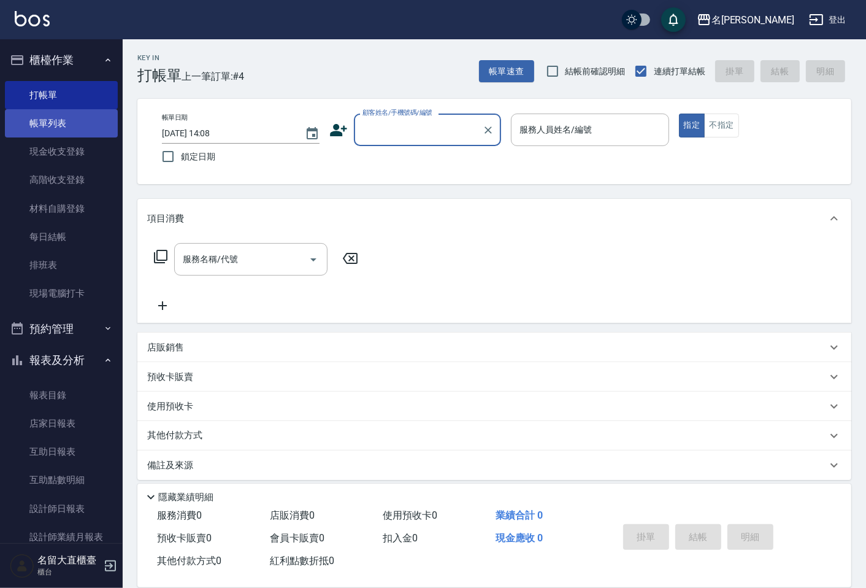
click at [60, 118] on link "帳單列表" at bounding box center [61, 123] width 113 height 28
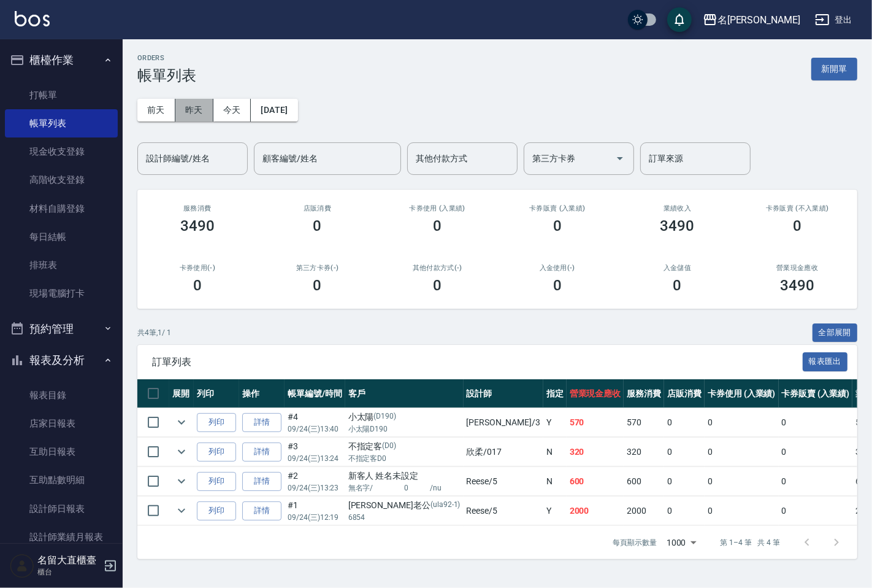
click at [188, 112] on button "昨天" at bounding box center [194, 110] width 38 height 23
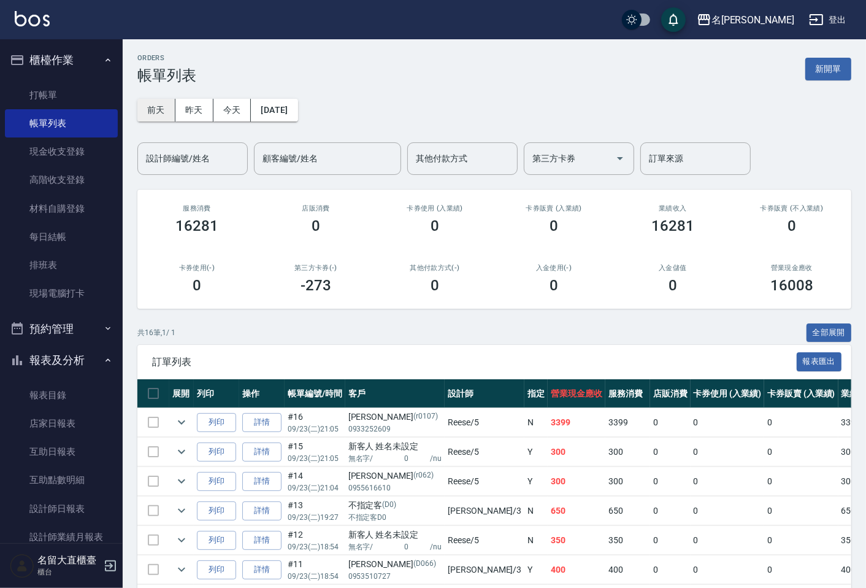
click at [157, 107] on button "前天" at bounding box center [156, 110] width 38 height 23
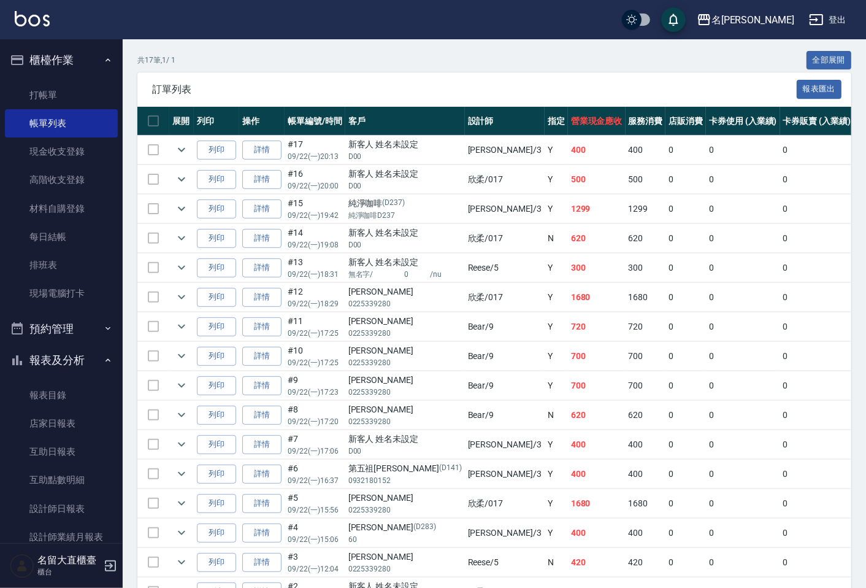
scroll to position [340, 0]
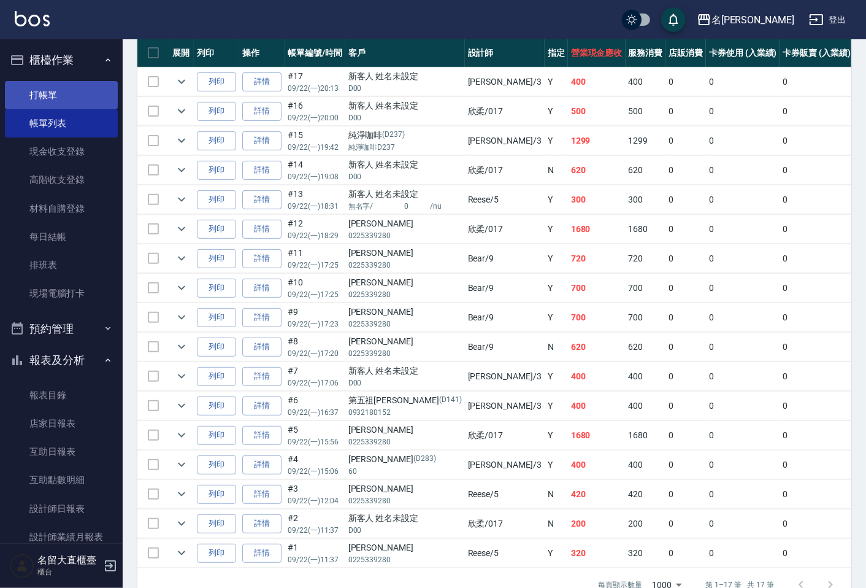
click at [72, 100] on link "打帳單" at bounding box center [61, 95] width 113 height 28
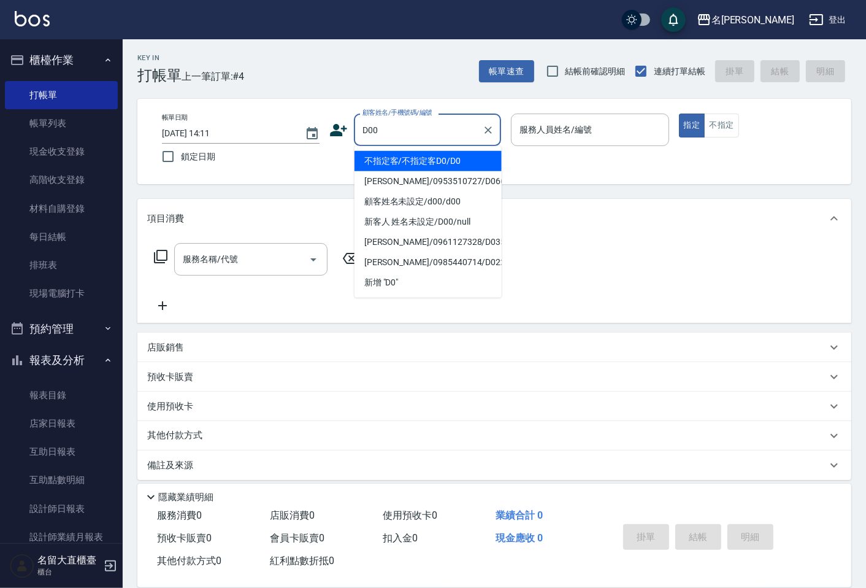
type input "顧客姓名未設定/d00/d00"
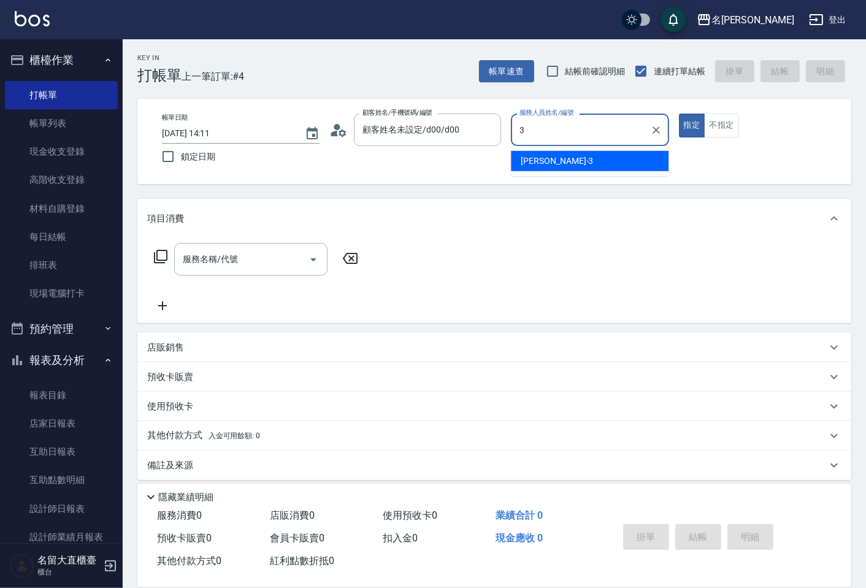
type input "[PERSON_NAME]3"
type button "true"
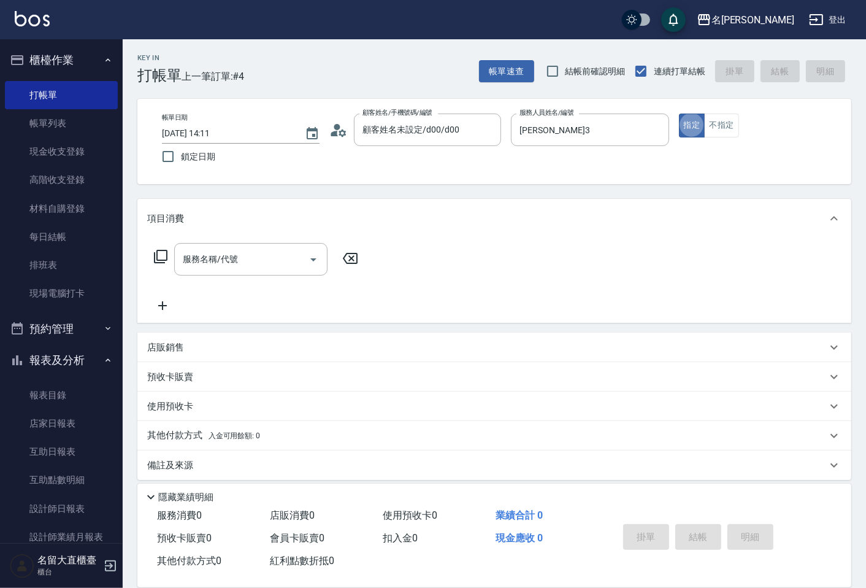
type input "新客人 姓名未設定/D00/null"
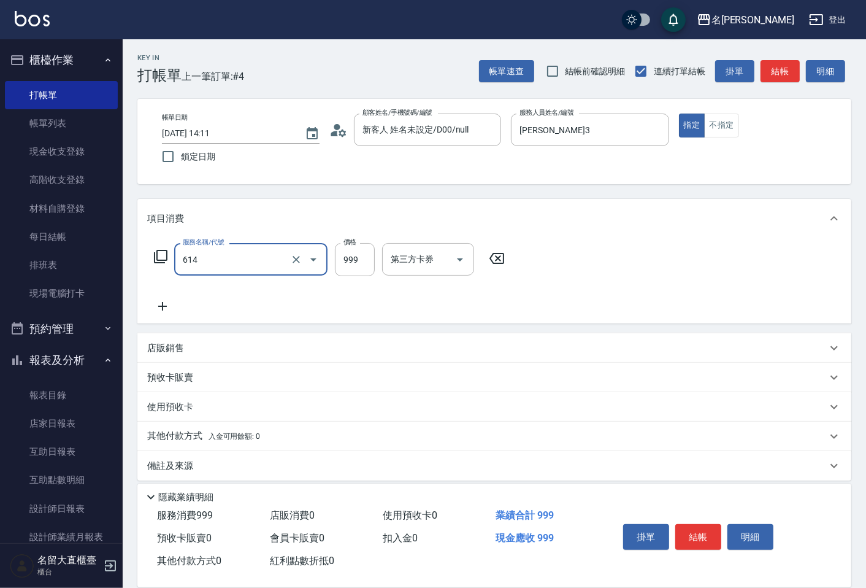
type input "去脂泥膠(614)"
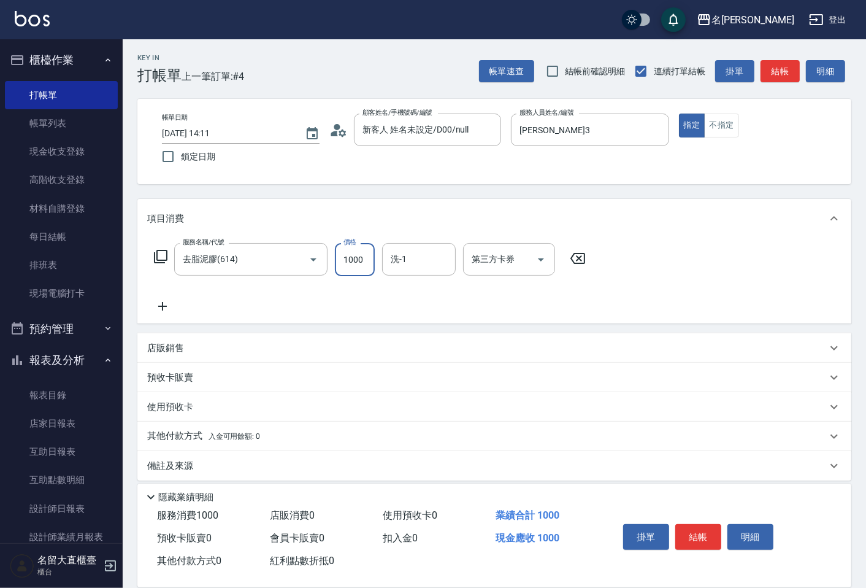
type input "1000"
type input "詩雅-20"
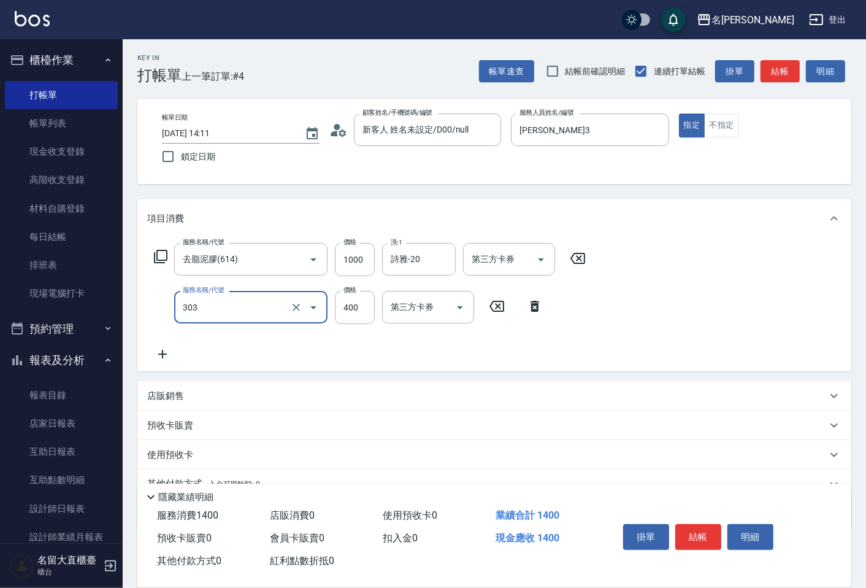
type input "剪髮(C級)(303)"
type input "350"
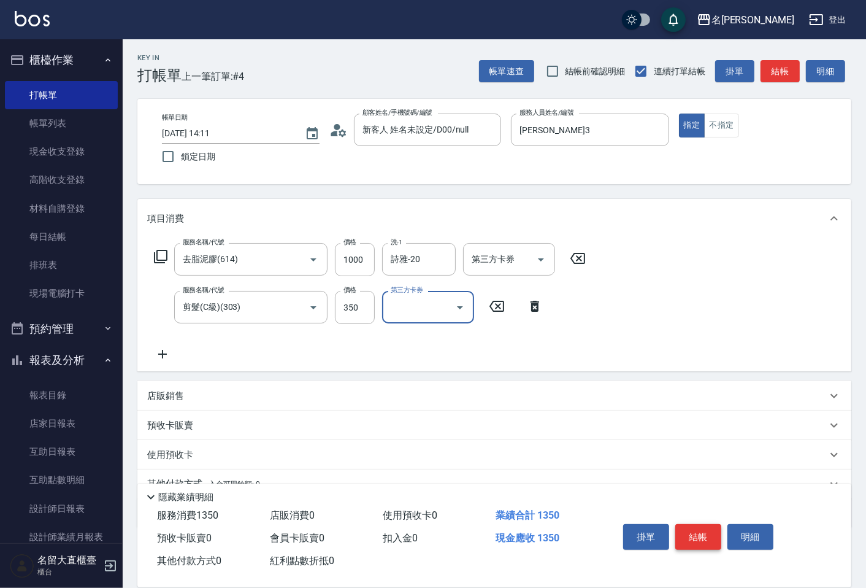
click at [717, 541] on button "結帳" at bounding box center [698, 537] width 46 height 26
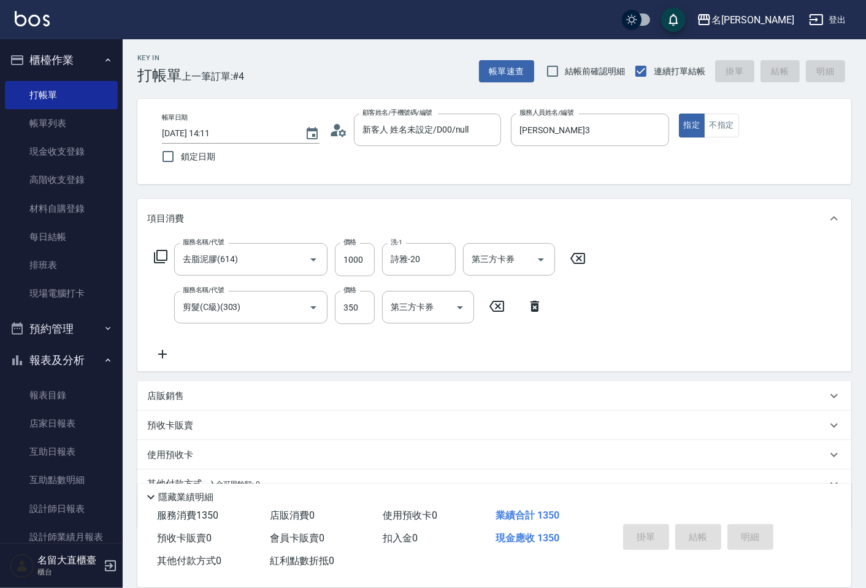
type input "[DATE] 14:12"
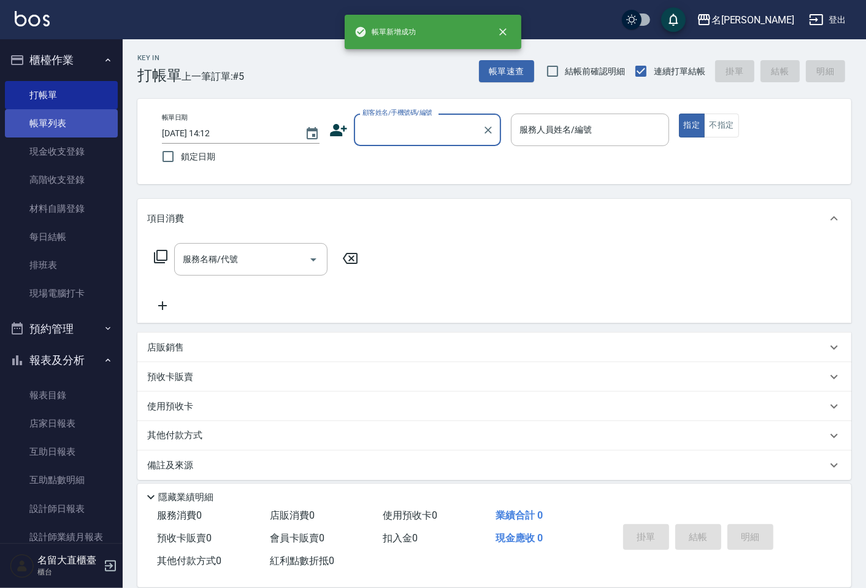
click at [66, 126] on link "帳單列表" at bounding box center [61, 123] width 113 height 28
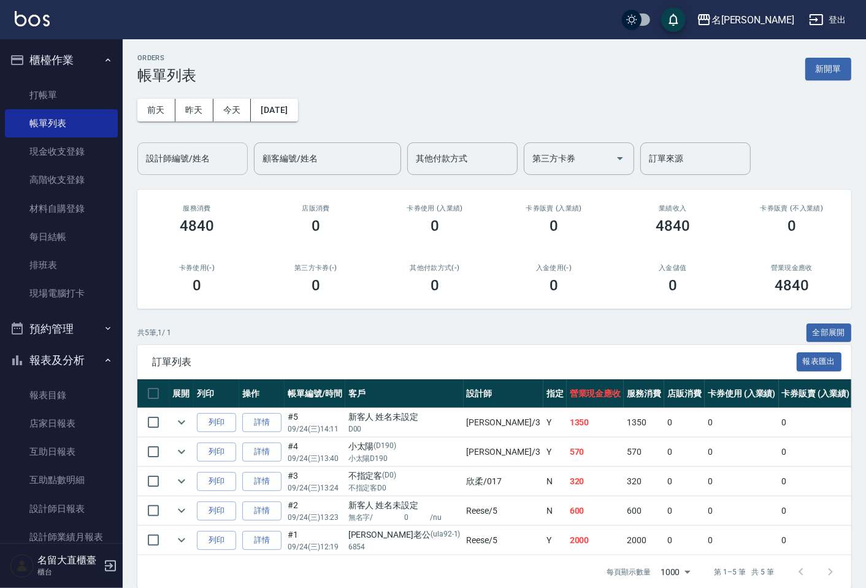
click at [150, 170] on div "設計師編號/姓名" at bounding box center [192, 158] width 110 height 33
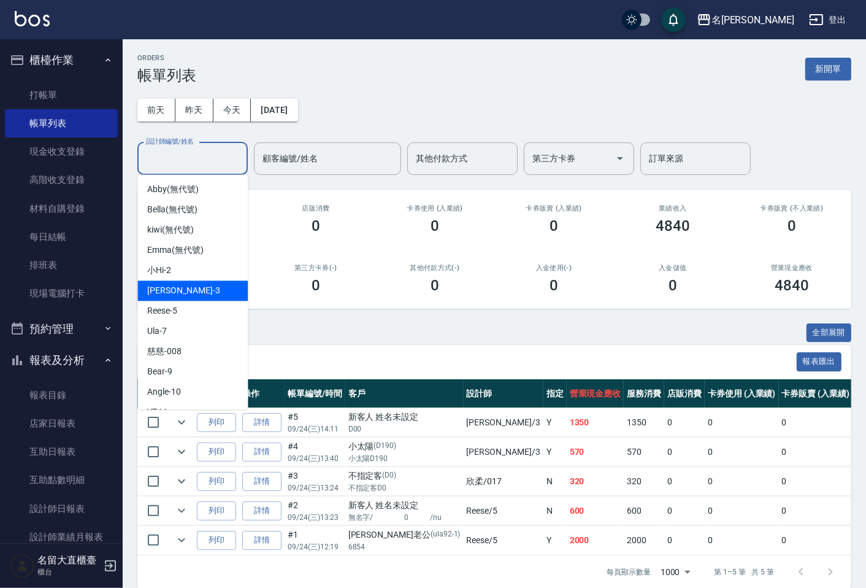
click at [169, 298] on div "[PERSON_NAME]3" at bounding box center [192, 290] width 110 height 20
type input "[PERSON_NAME]3"
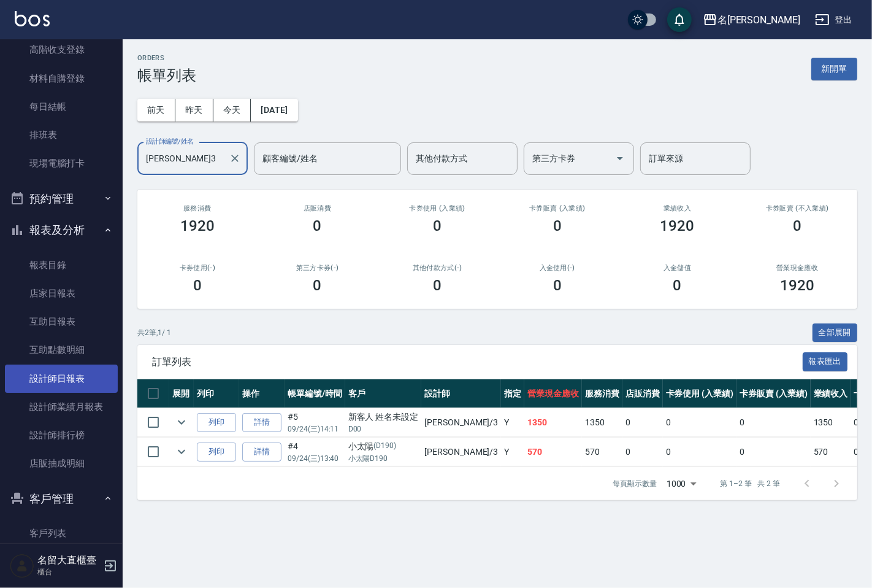
scroll to position [136, 0]
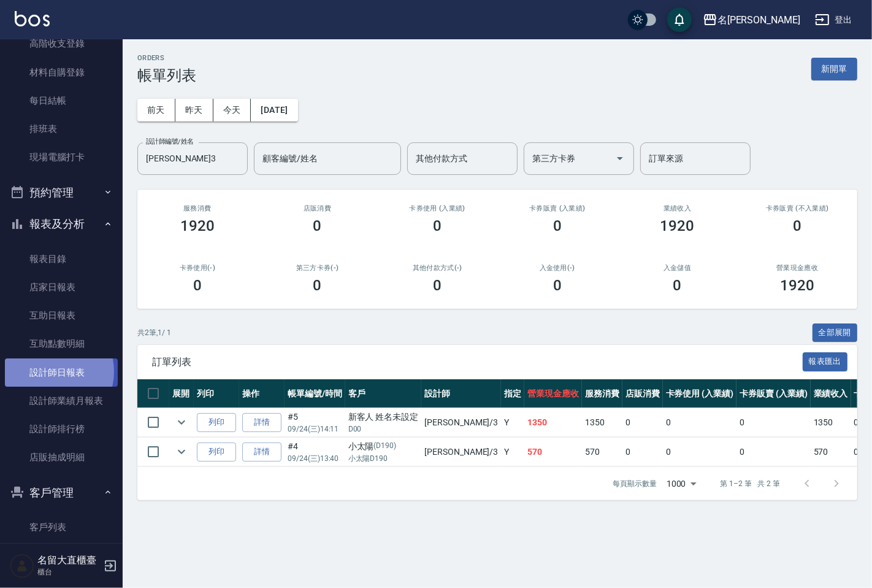
click at [53, 371] on link "設計師日報表" at bounding box center [61, 372] width 113 height 28
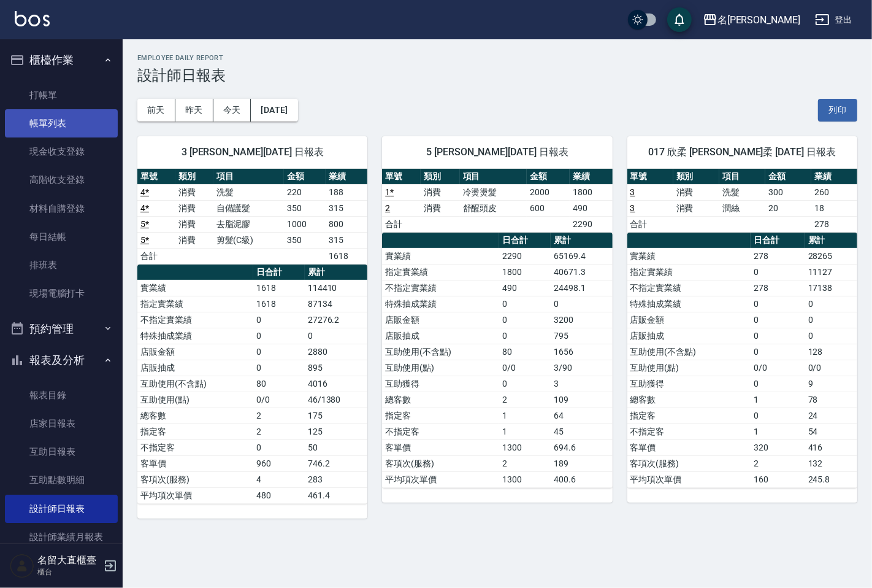
click at [67, 115] on link "帳單列表" at bounding box center [61, 123] width 113 height 28
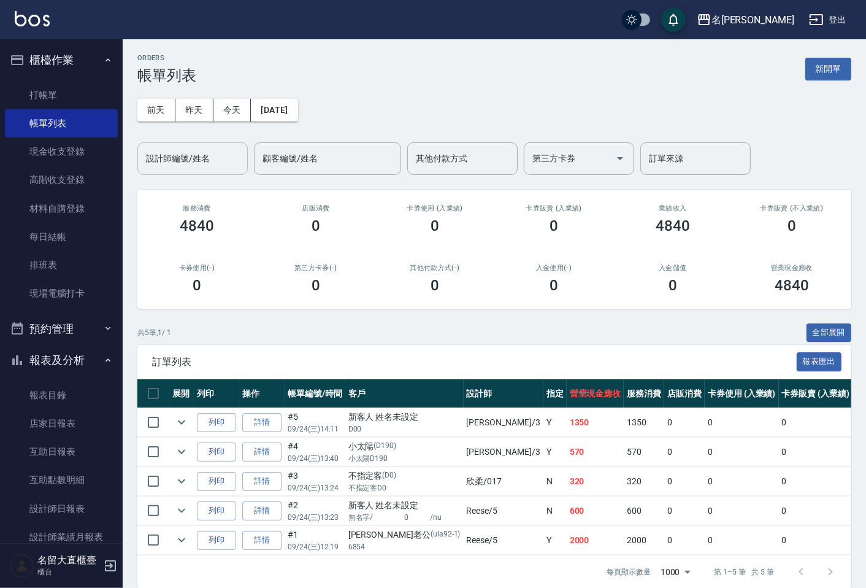
click at [194, 161] on input "設計師編號/姓名" at bounding box center [192, 158] width 99 height 21
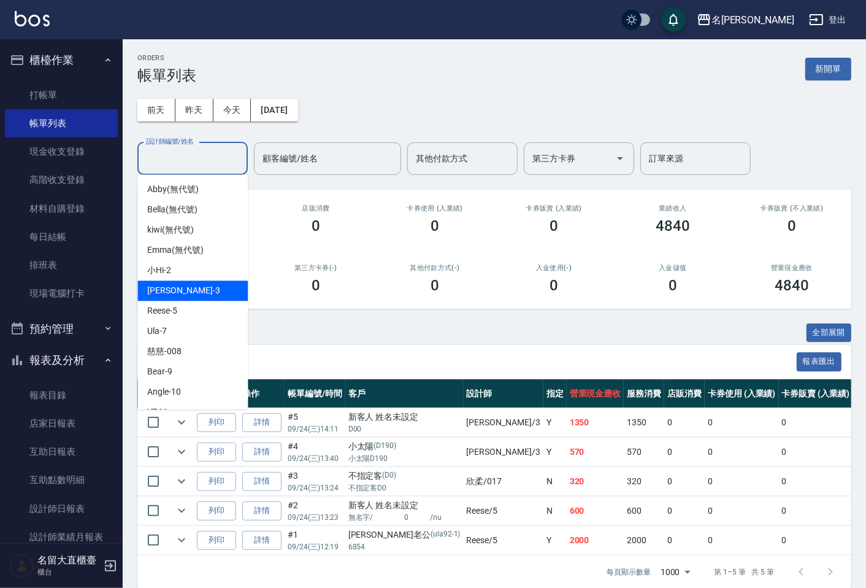
click at [176, 299] on div "[PERSON_NAME]3" at bounding box center [192, 290] width 110 height 20
type input "[PERSON_NAME]3"
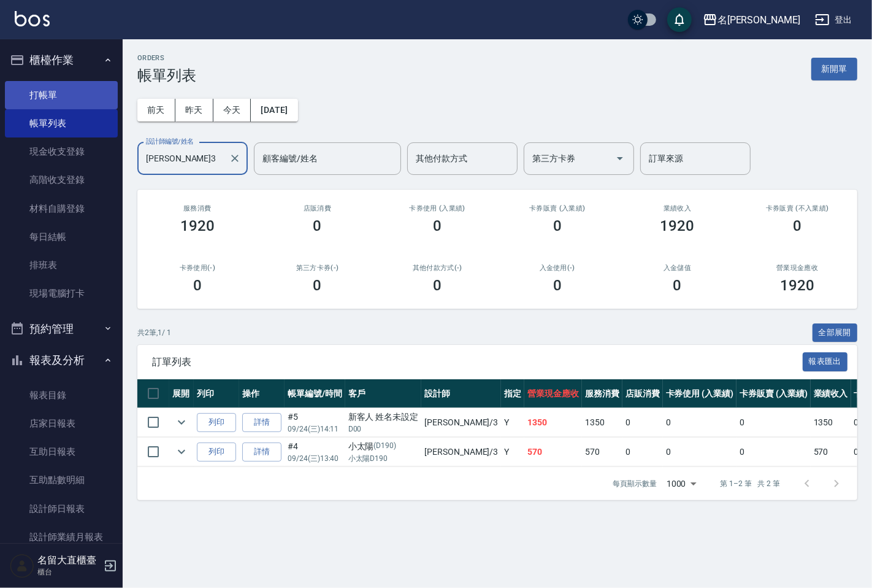
click at [79, 101] on link "打帳單" at bounding box center [61, 95] width 113 height 28
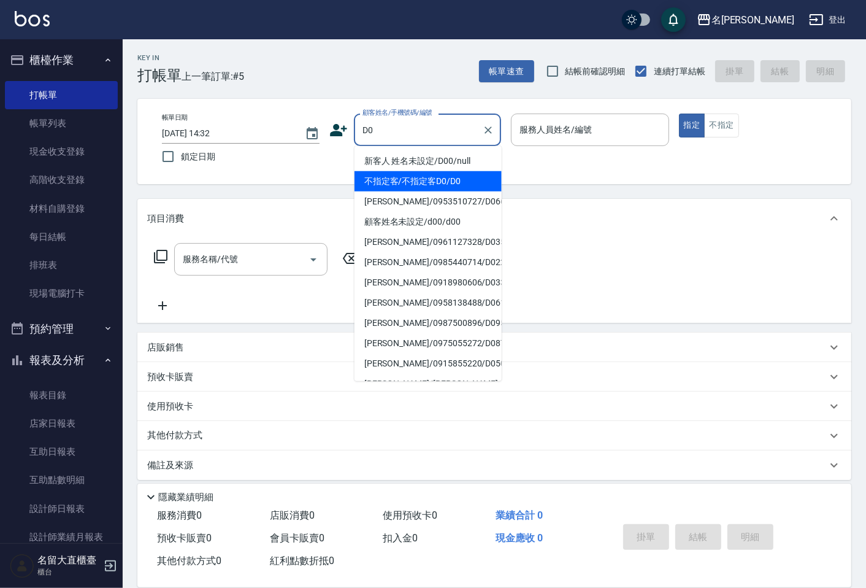
type input "不指定客/不指定客D0/D0"
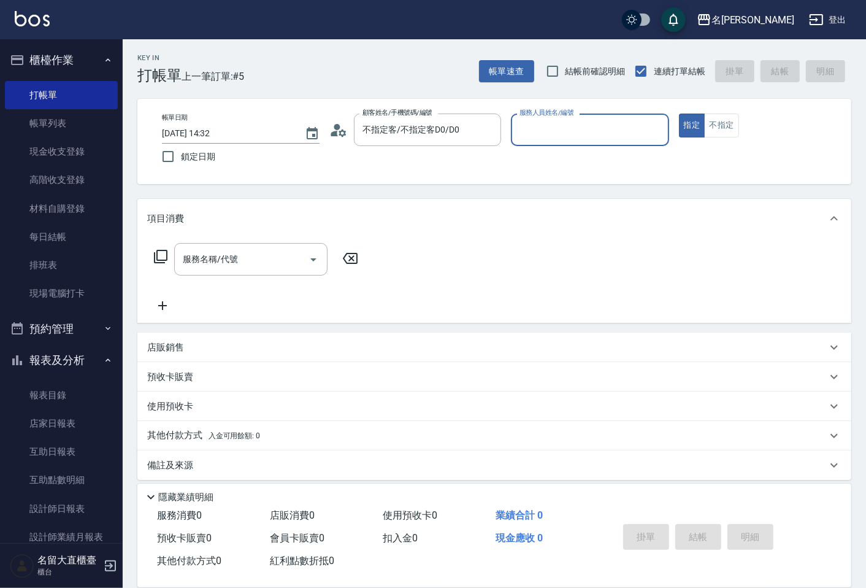
type input "[PERSON_NAME]3"
click at [679, 113] on button "指定" at bounding box center [692, 125] width 26 height 24
type button "true"
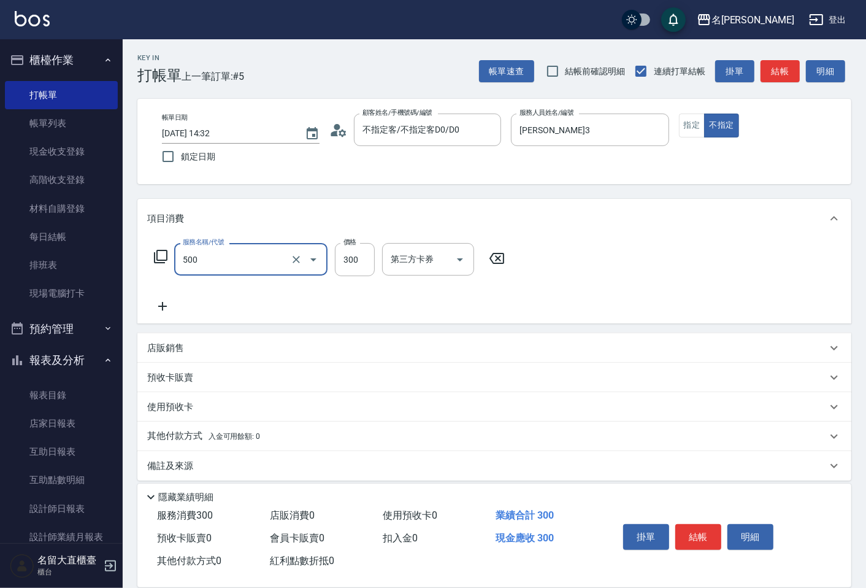
type input "洗髮(500)"
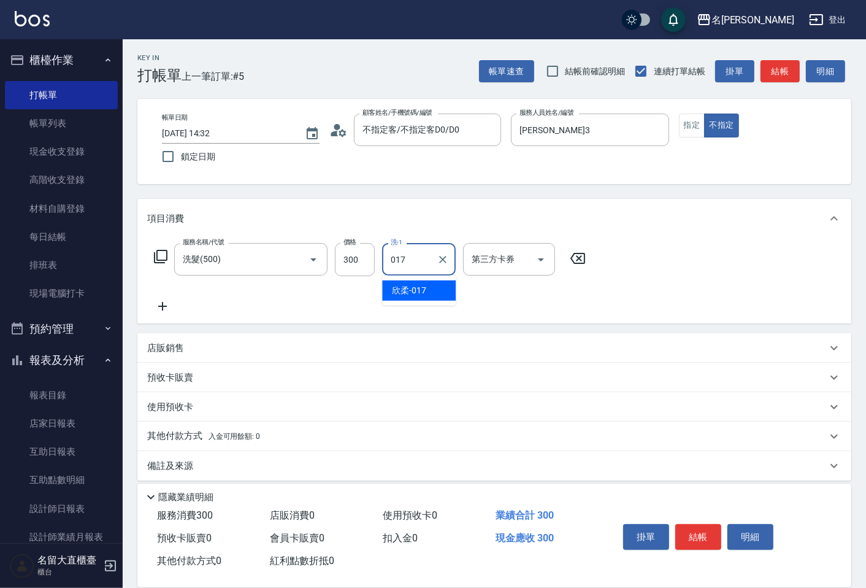
type input "欣柔-017"
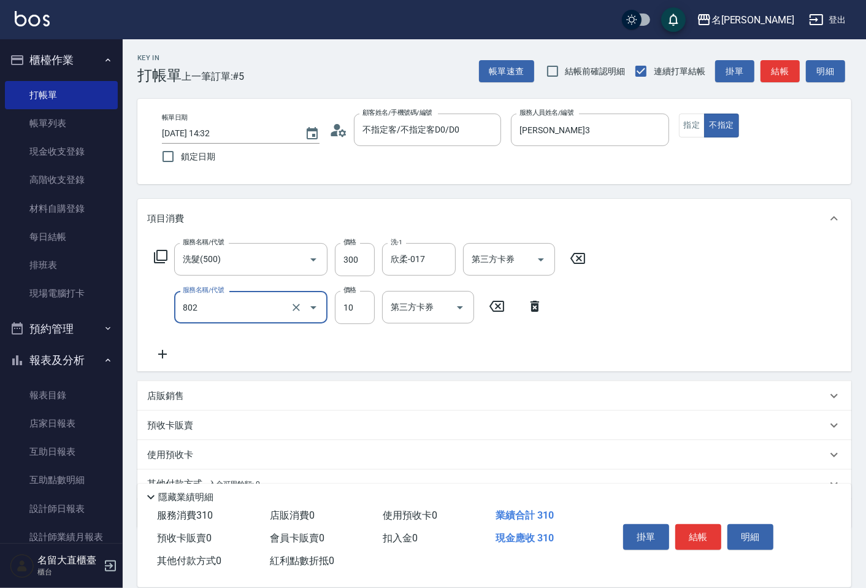
type input "潤絲(802)"
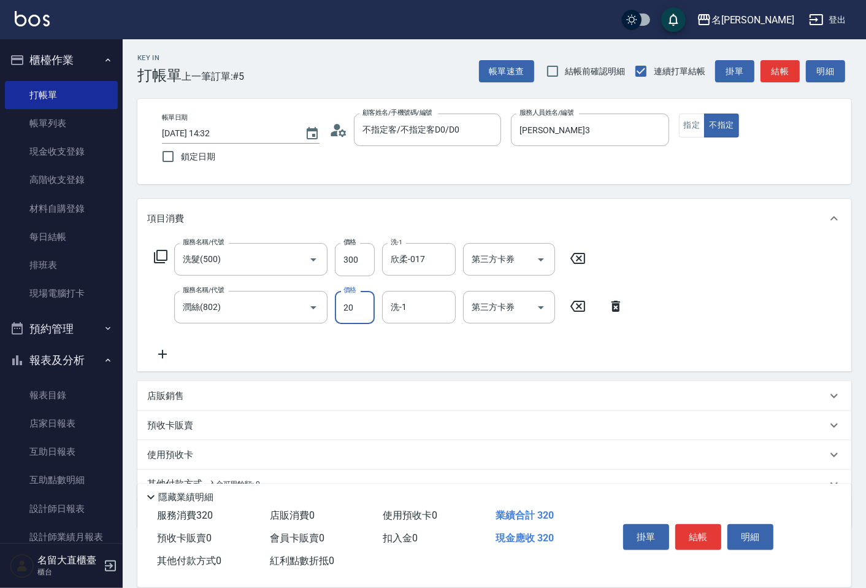
type input "20"
type input "欣柔-017"
click at [701, 528] on button "結帳" at bounding box center [698, 537] width 46 height 26
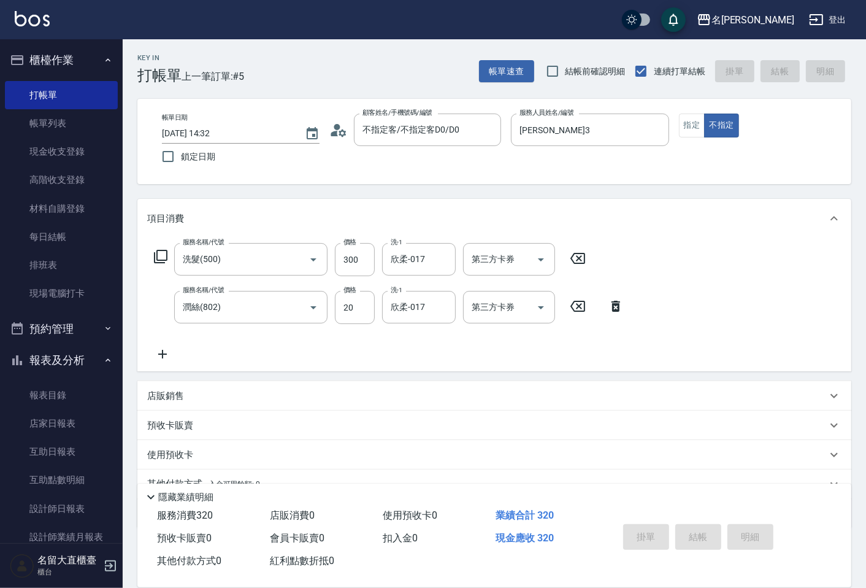
type input "[DATE] 14:33"
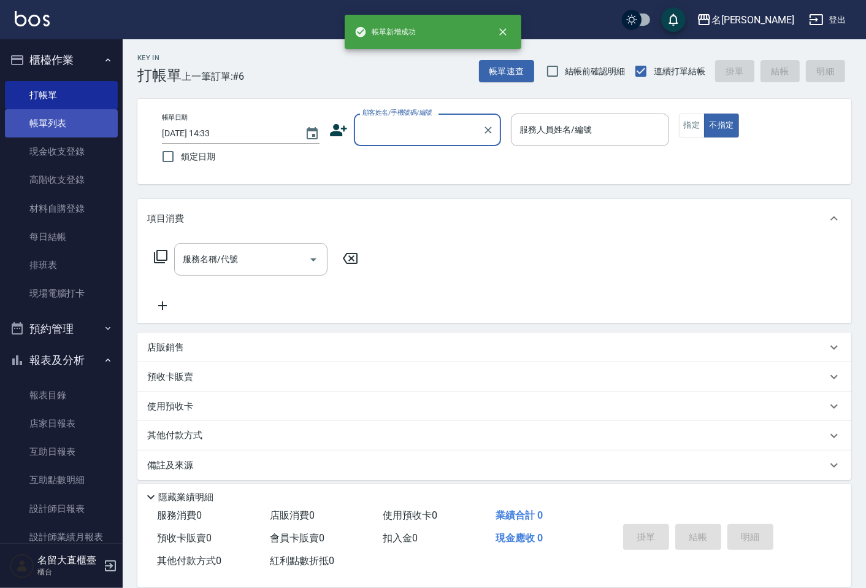
click at [52, 120] on link "帳單列表" at bounding box center [61, 123] width 113 height 28
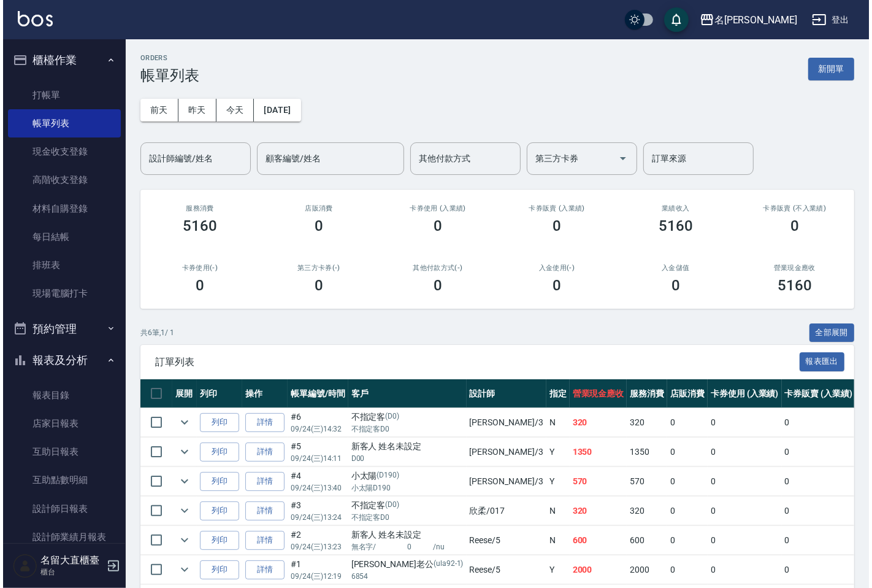
scroll to position [68, 0]
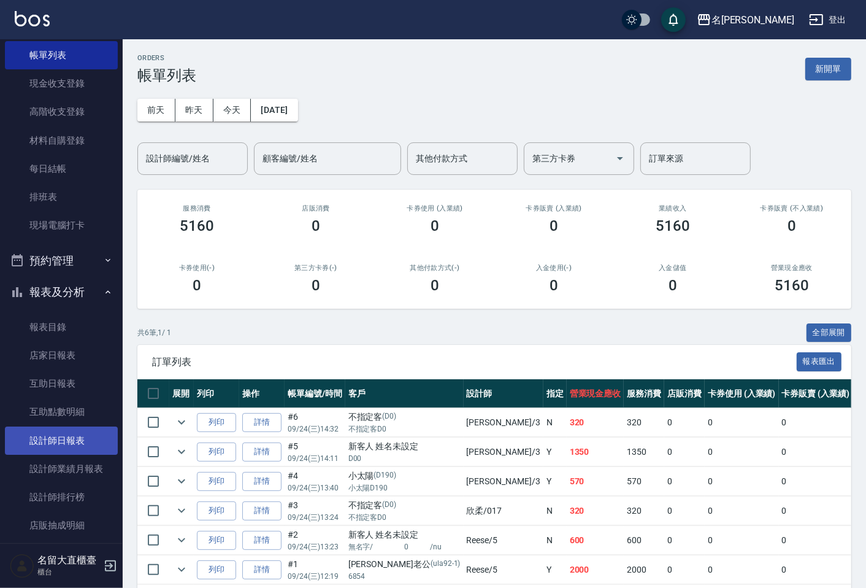
click at [43, 445] on link "設計師日報表" at bounding box center [61, 440] width 113 height 28
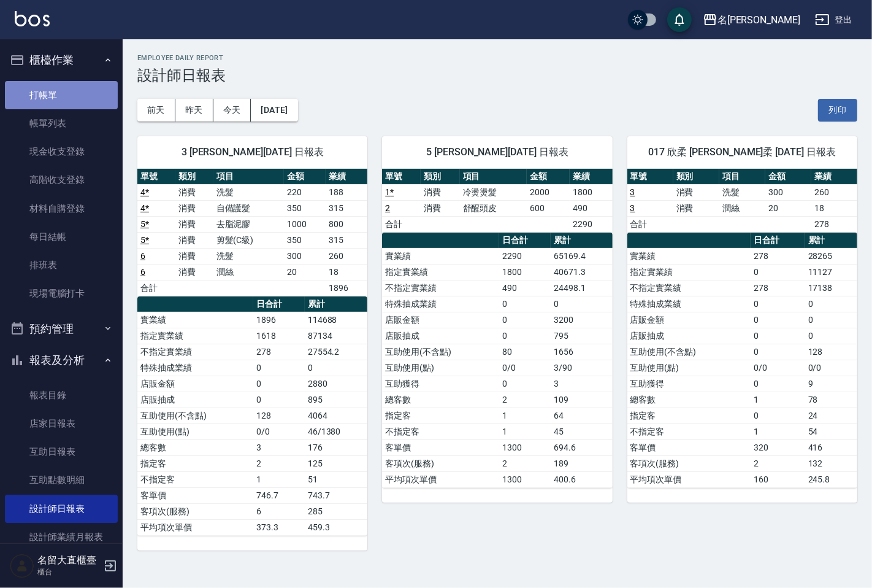
click at [87, 99] on link "打帳單" at bounding box center [61, 95] width 113 height 28
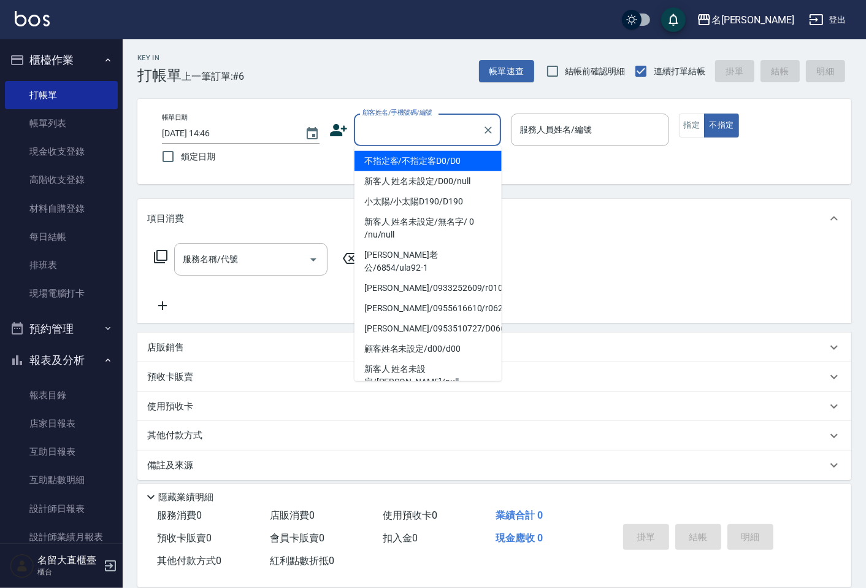
click at [412, 123] on input "顧客姓名/手機號碼/編號" at bounding box center [419, 129] width 118 height 21
click at [411, 168] on li "不指定客/不指定客D0/D0" at bounding box center [428, 161] width 147 height 20
type input "不指定客/不指定客D0/D0"
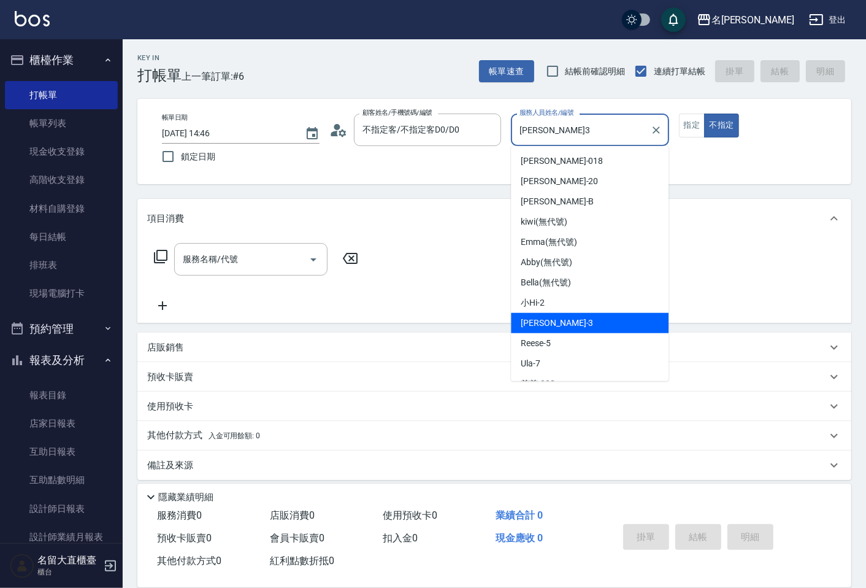
click at [541, 130] on input "[PERSON_NAME]3" at bounding box center [581, 129] width 128 height 21
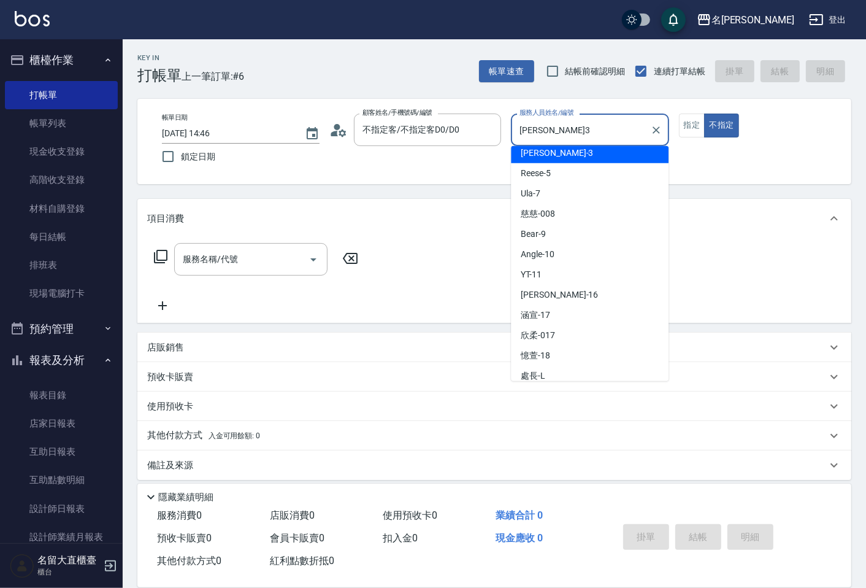
scroll to position [179, 0]
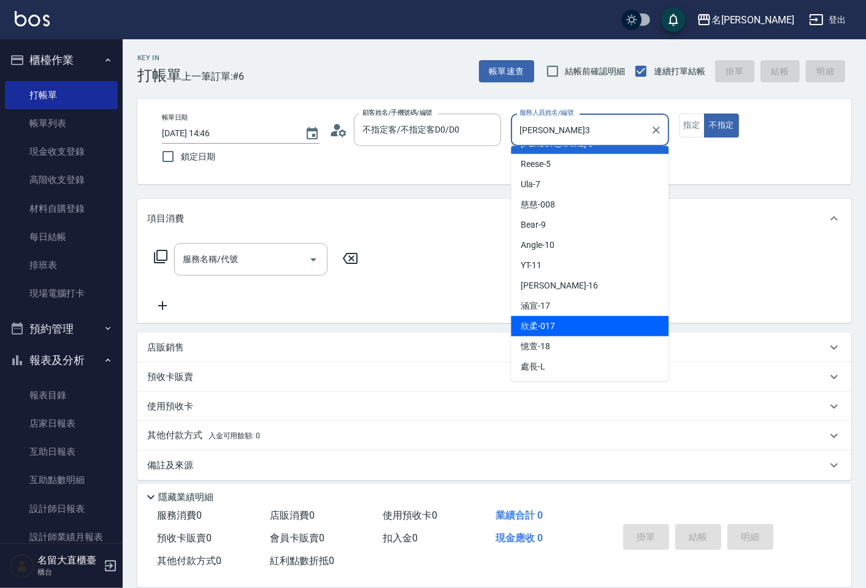
click at [569, 316] on div "欣柔 -017" at bounding box center [590, 326] width 158 height 20
type input "欣柔-017"
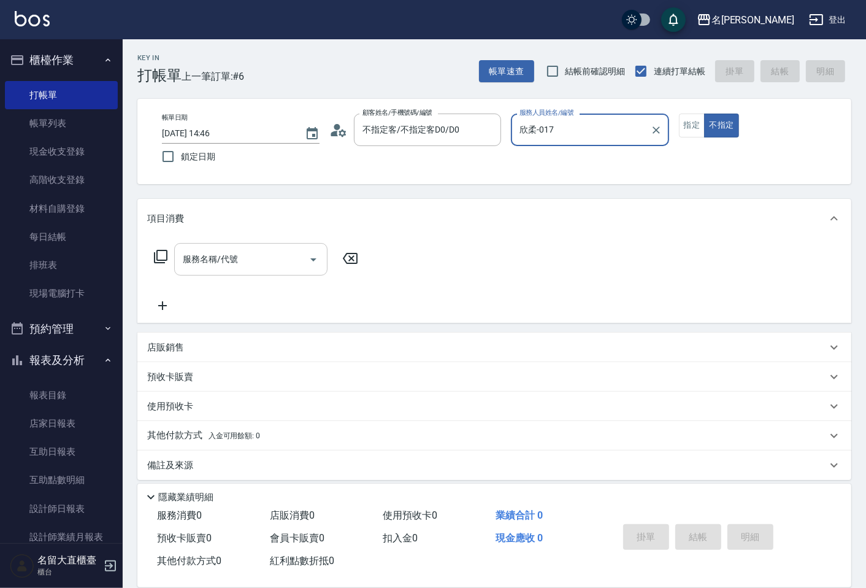
click at [255, 266] on input "服務名稱/代號" at bounding box center [242, 258] width 124 height 21
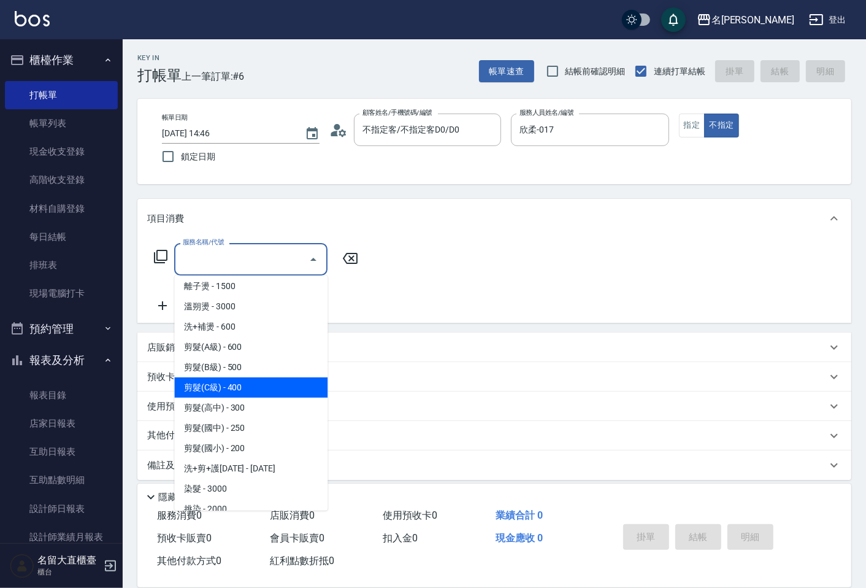
scroll to position [68, 0]
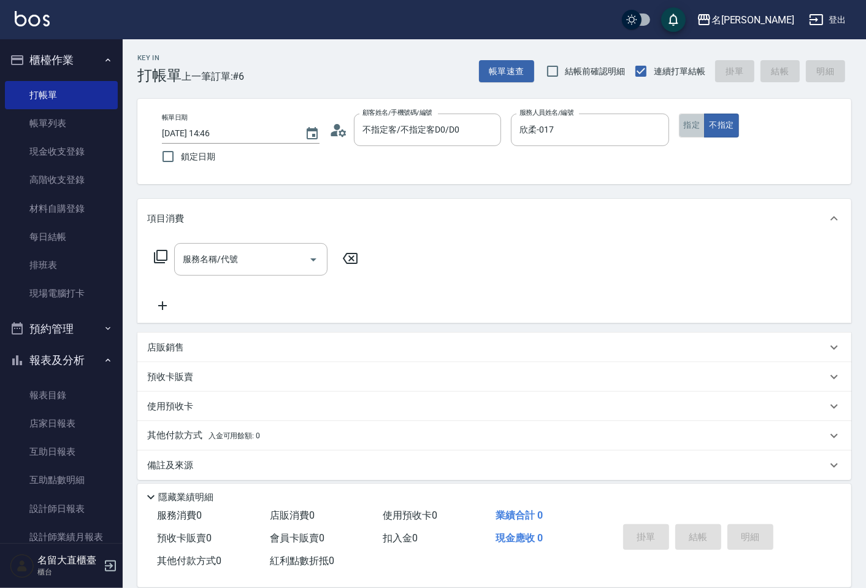
click at [697, 129] on button "指定" at bounding box center [692, 125] width 26 height 24
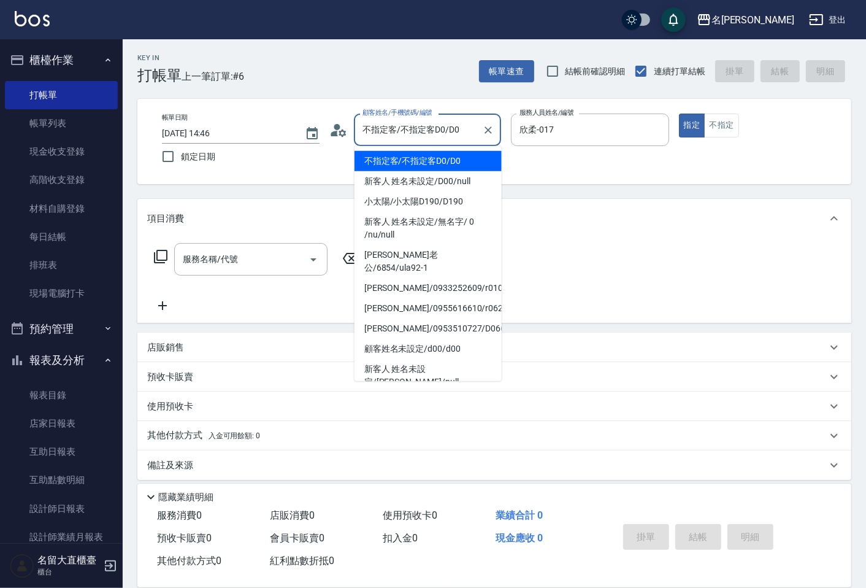
click at [415, 126] on input "不指定客/不指定客D0/D0" at bounding box center [419, 129] width 118 height 21
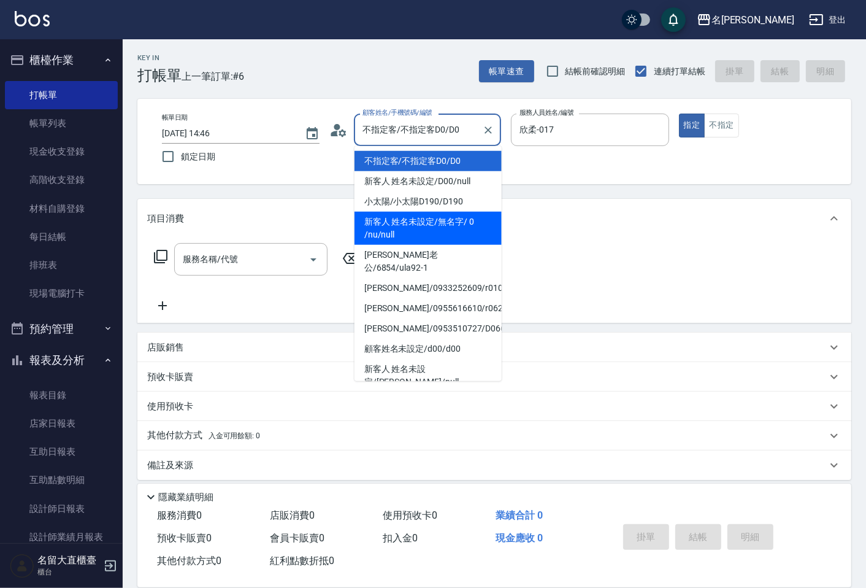
click at [397, 234] on li "新客人 姓名未設定/無名字/ 0 /nu/null" at bounding box center [428, 228] width 147 height 33
type input "新客人 姓名未設定/無名字/ 0 /nu/null"
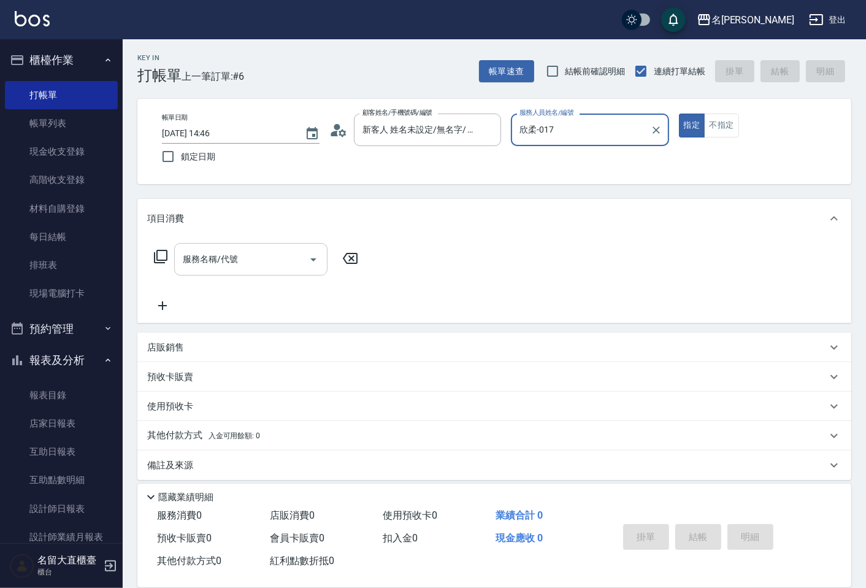
click at [258, 255] on input "服務名稱/代號" at bounding box center [242, 258] width 124 height 21
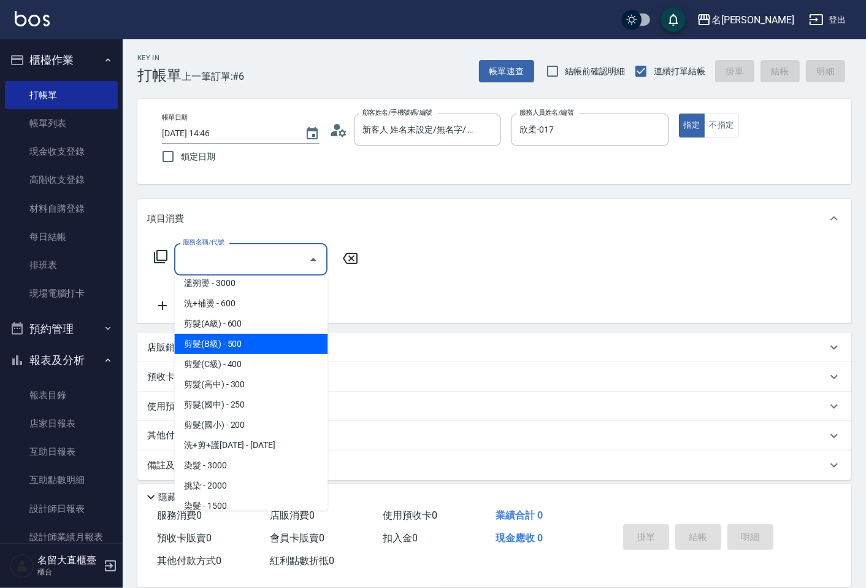
click at [247, 334] on span "剪髮(B級) - 500" at bounding box center [250, 344] width 153 height 20
type input "剪髮(B級)(302)"
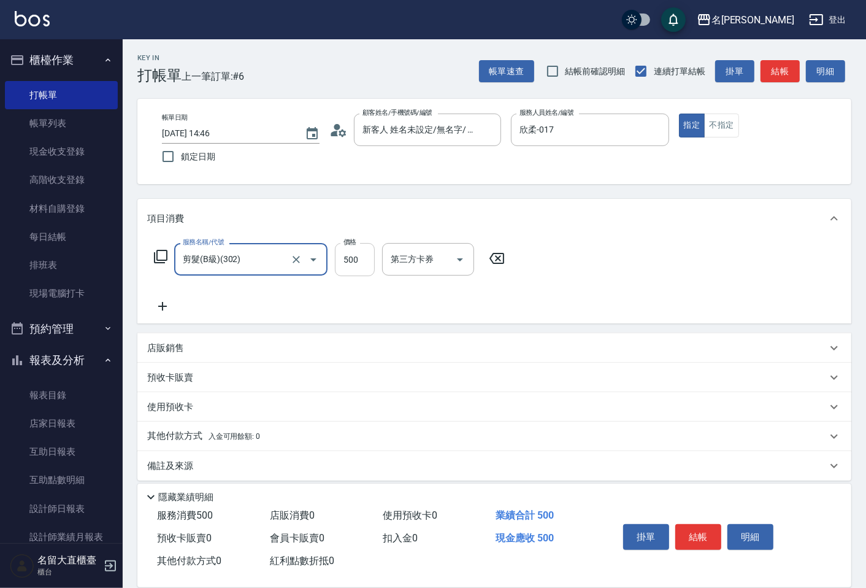
click at [342, 268] on input "500" at bounding box center [355, 259] width 40 height 33
type input "200"
click at [691, 528] on button "結帳" at bounding box center [698, 537] width 46 height 26
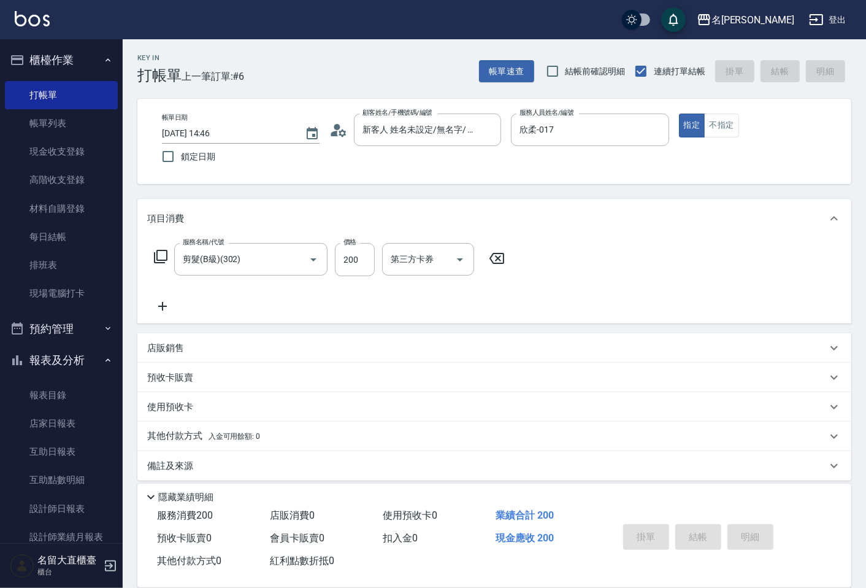
type input "[DATE] 14:47"
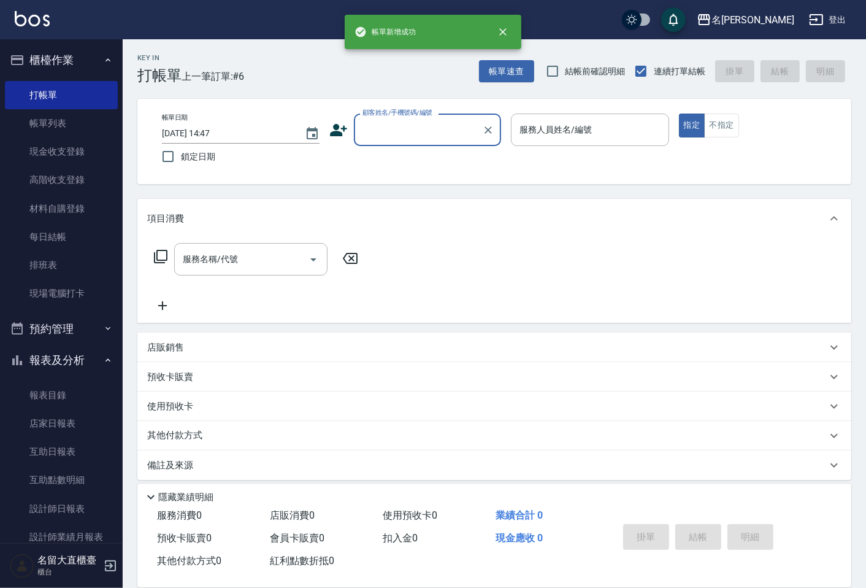
scroll to position [0, 0]
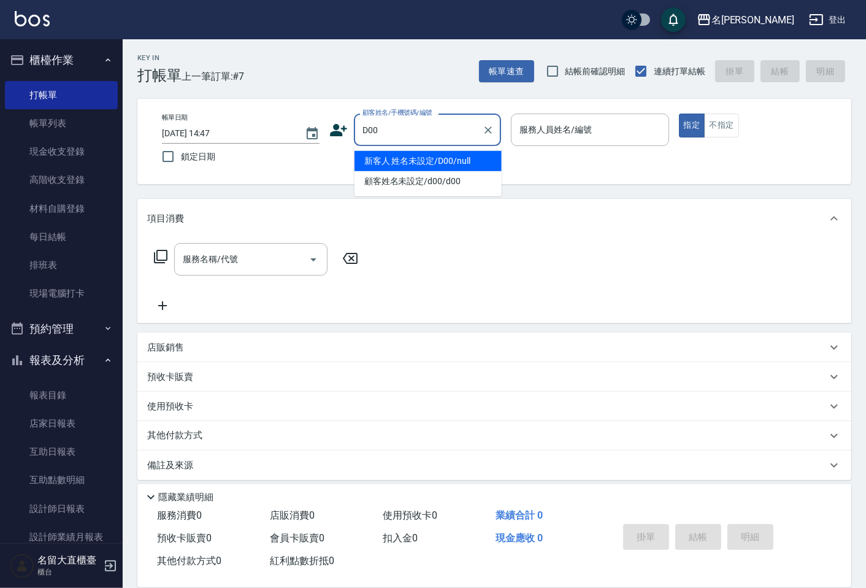
type input "新客人 姓名未設定/D00/null"
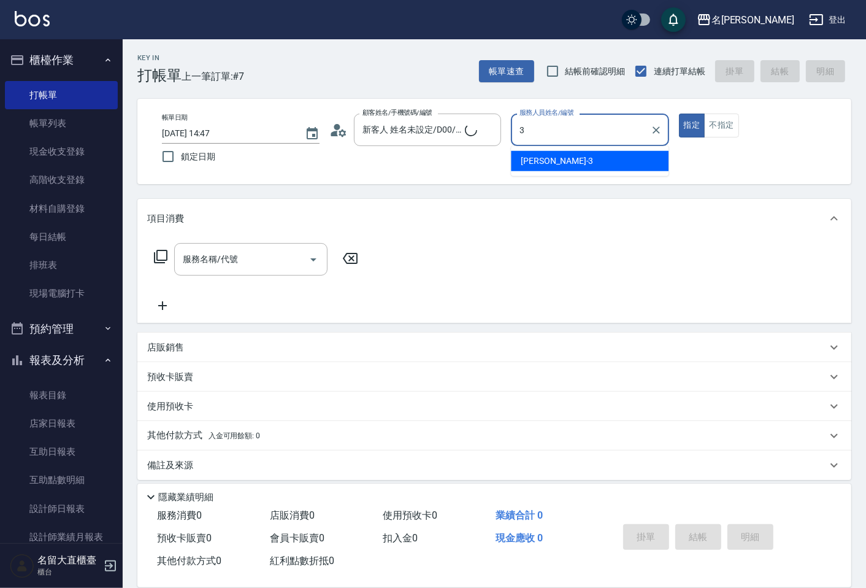
type input "[PERSON_NAME]3"
type button "true"
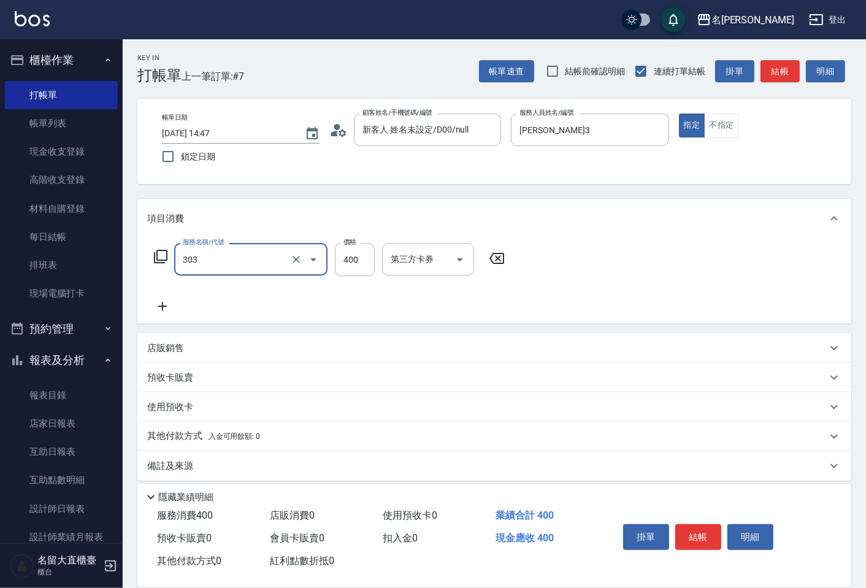
type input "剪髮(C級)(303)"
type input "350"
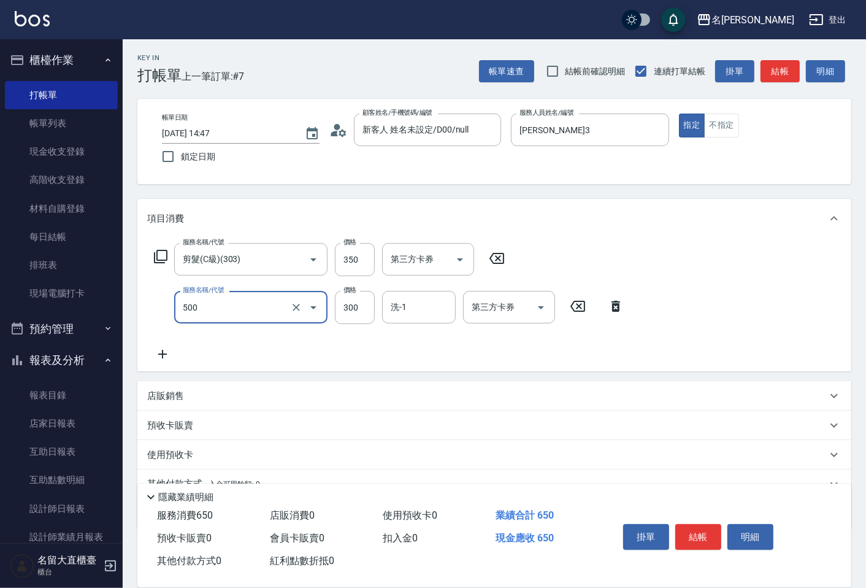
type input "洗髮(500)"
click at [264, 307] on input "洗髮(500)" at bounding box center [234, 306] width 108 height 21
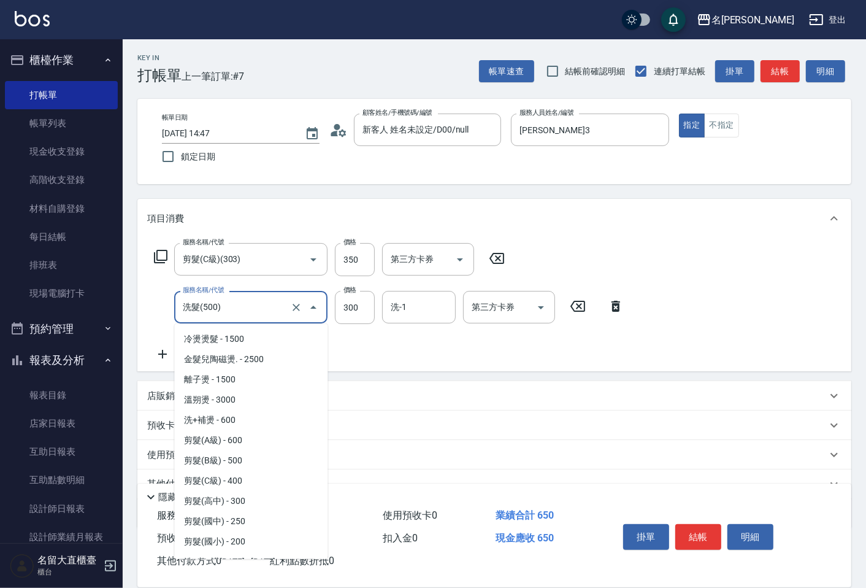
scroll to position [113, 0]
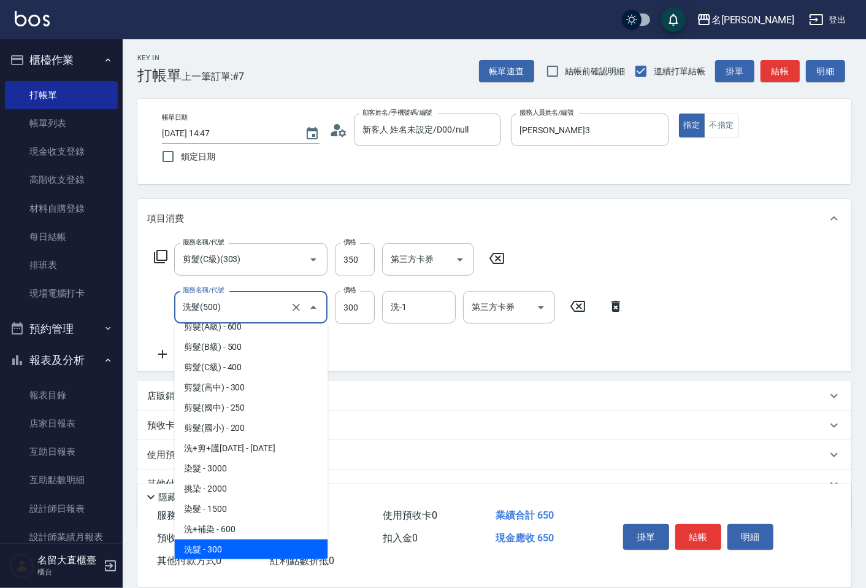
click at [264, 307] on input "洗髮(500)" at bounding box center [234, 306] width 108 height 21
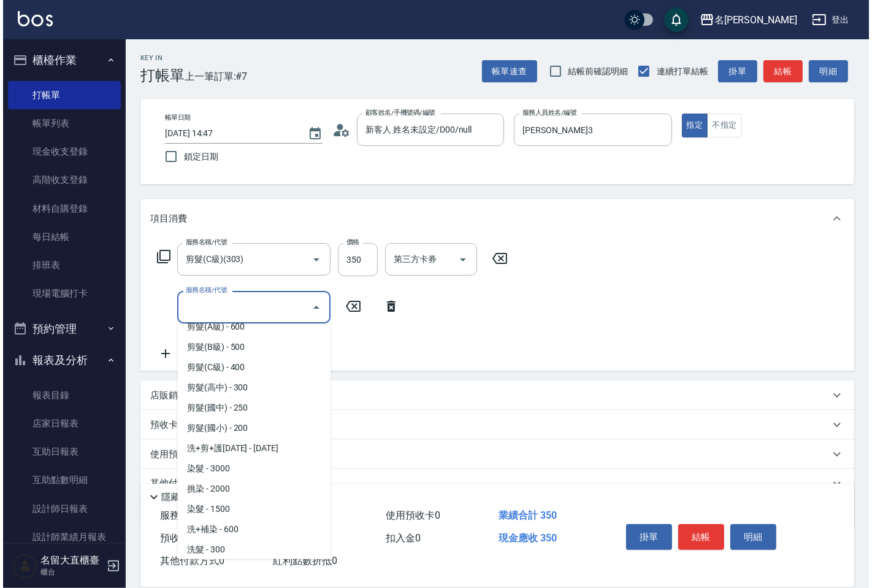
scroll to position [0, 0]
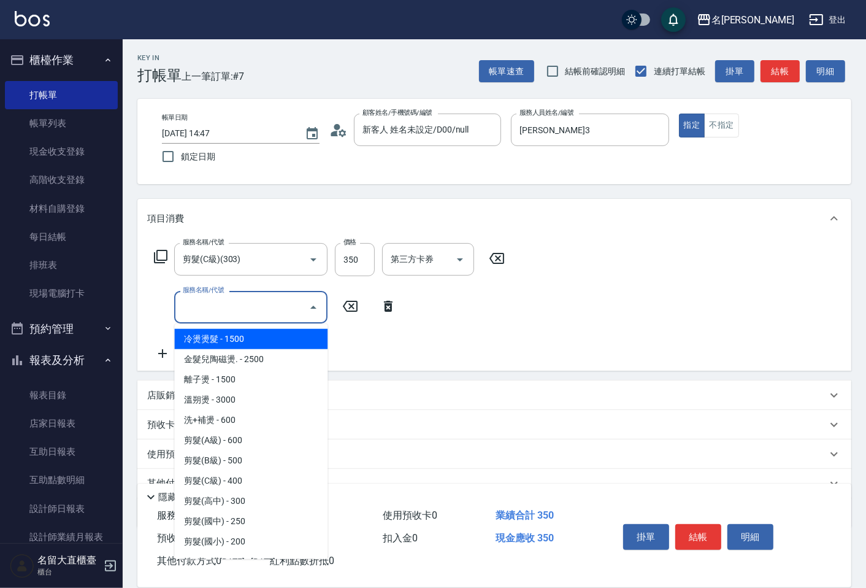
type input "1"
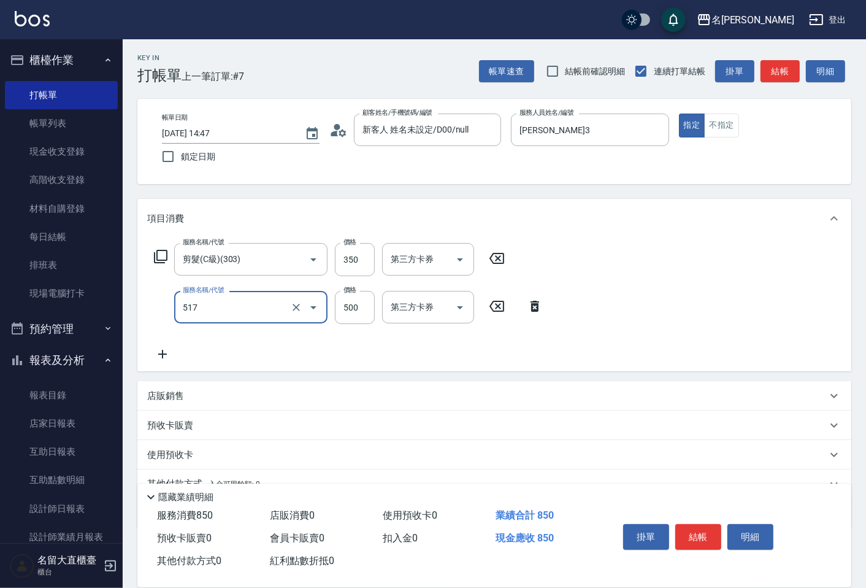
type input "舒醒頭皮(517)"
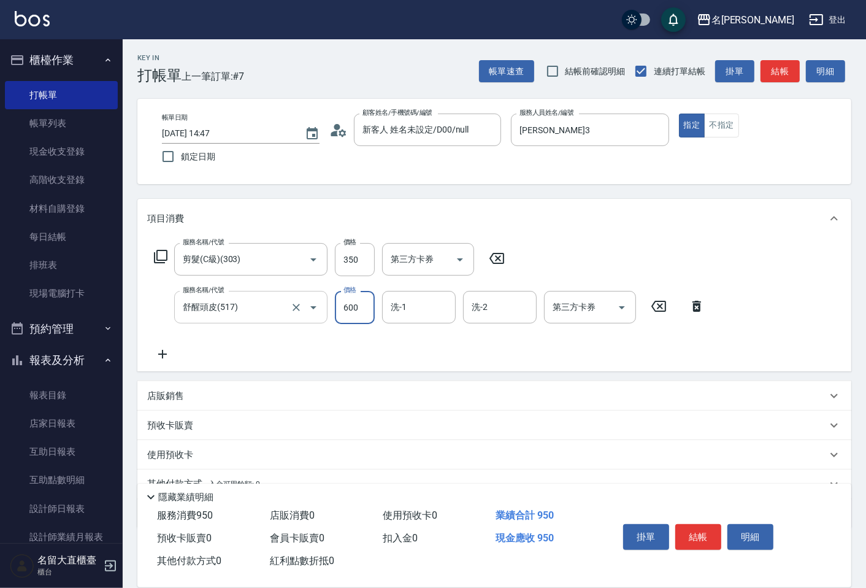
type input "600"
type input "詩雅-20"
click at [685, 539] on button "結帳" at bounding box center [698, 537] width 46 height 26
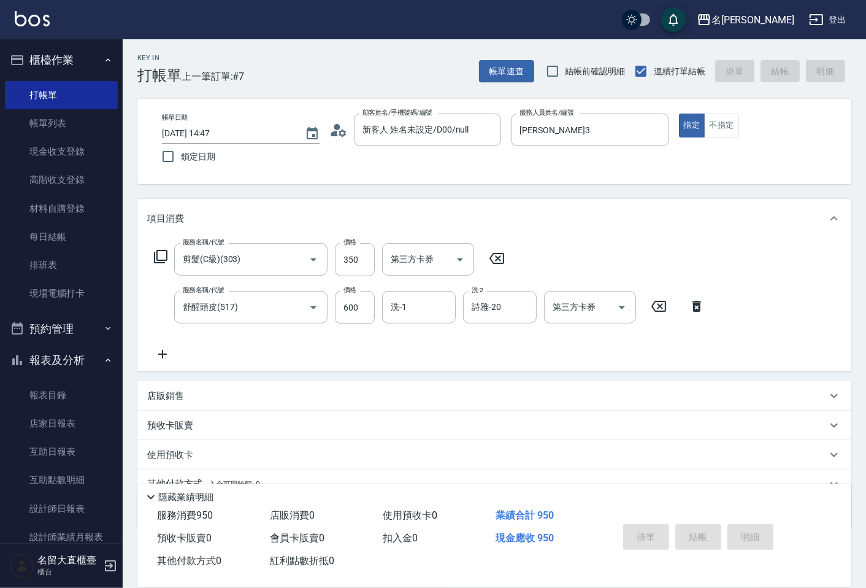
type input "[DATE] 14:48"
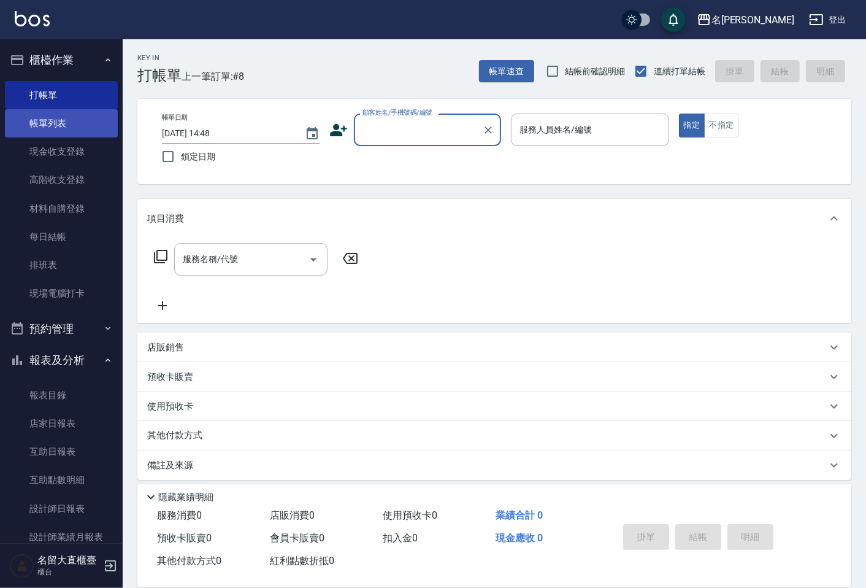
click at [55, 127] on link "帳單列表" at bounding box center [61, 123] width 113 height 28
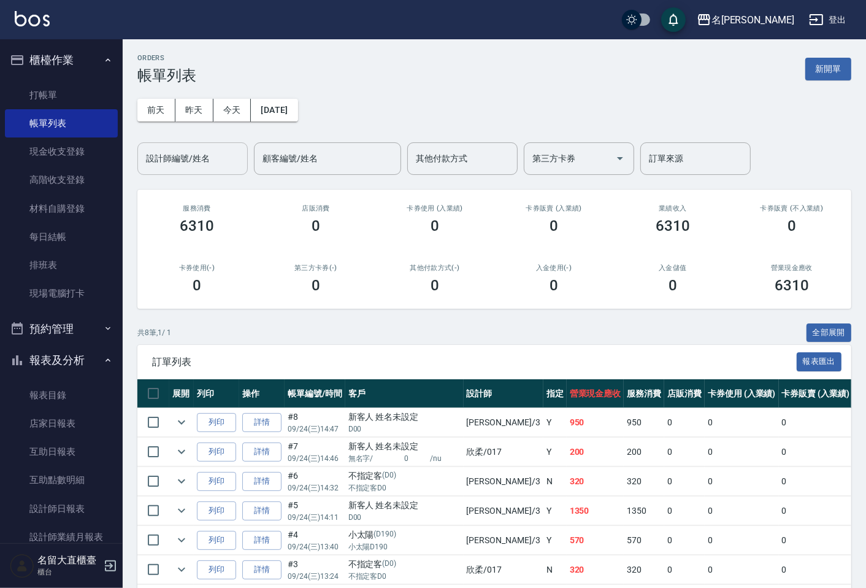
click at [158, 150] on input "設計師編號/姓名" at bounding box center [192, 158] width 99 height 21
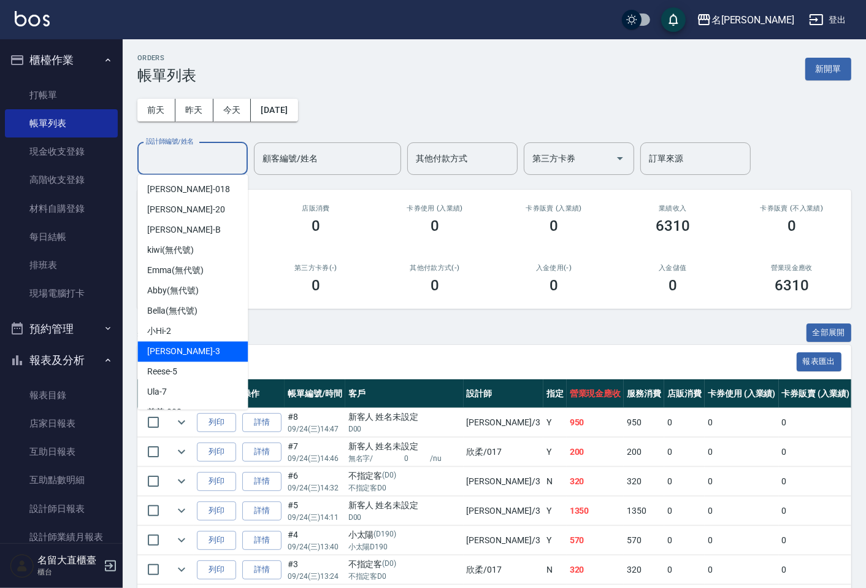
click at [185, 348] on div "[PERSON_NAME]3" at bounding box center [192, 351] width 110 height 20
type input "[PERSON_NAME]3"
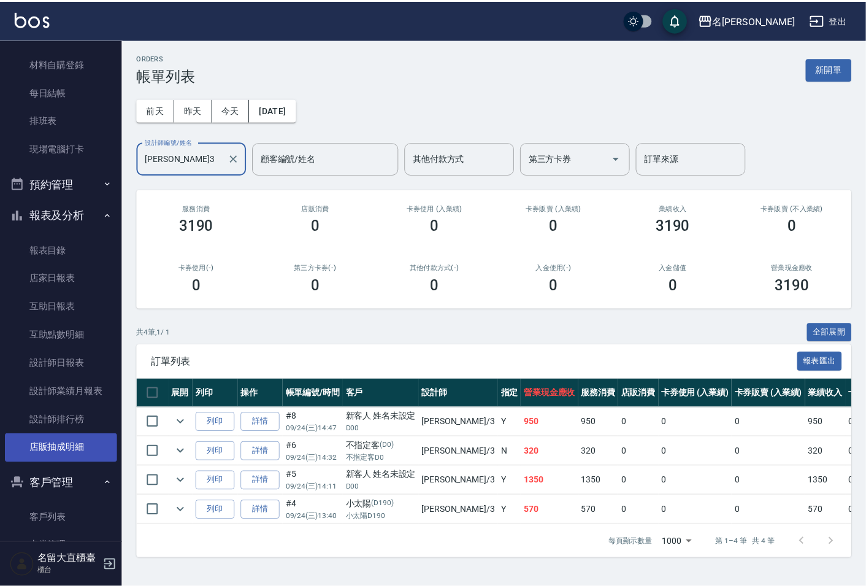
scroll to position [204, 0]
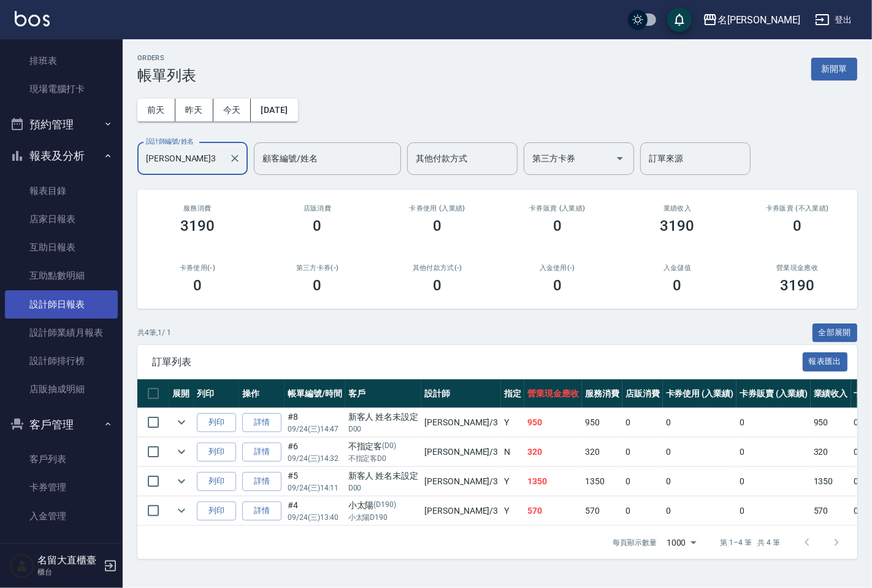
click at [77, 309] on link "設計師日報表" at bounding box center [61, 304] width 113 height 28
